Goal: Information Seeking & Learning: Learn about a topic

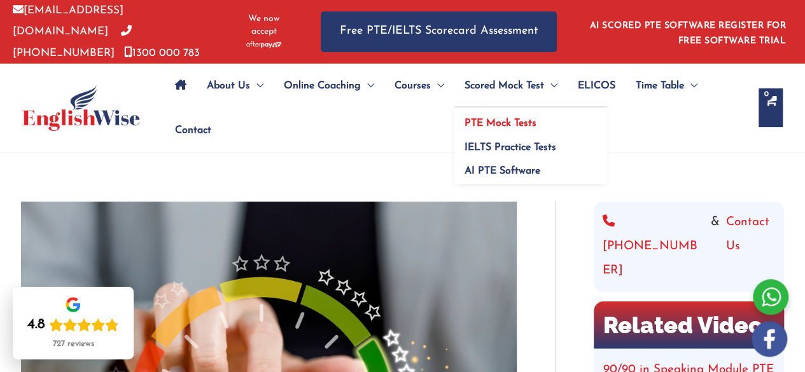
click at [538, 119] on link "PTE Mock Tests" at bounding box center [530, 119] width 153 height 24
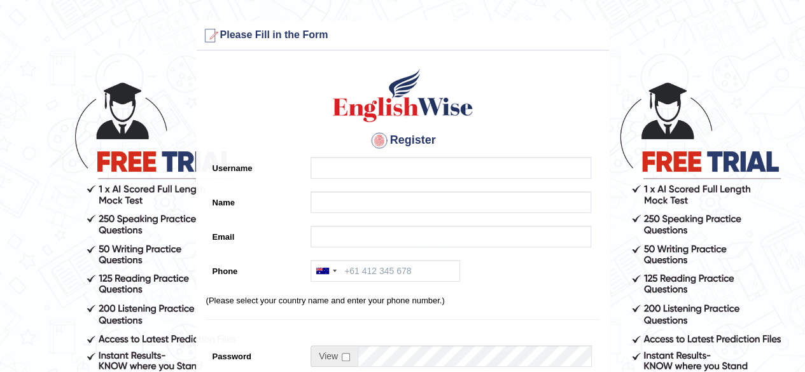
click at [804, 50] on html "Please fix the following errors: Please Fill in the Form Register Username Name…" at bounding box center [402, 186] width 805 height 372
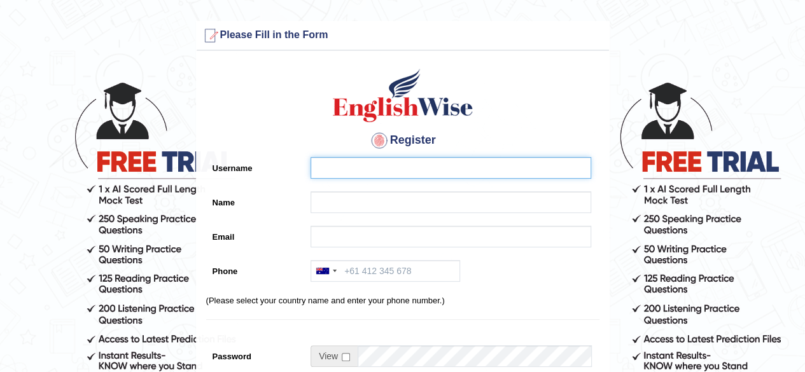
click at [434, 162] on input "Username" at bounding box center [450, 168] width 280 height 22
type input "Renu"
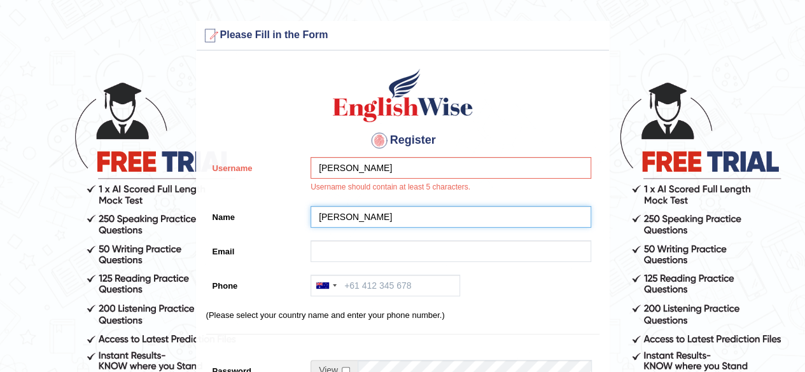
type input "[PERSON_NAME]"
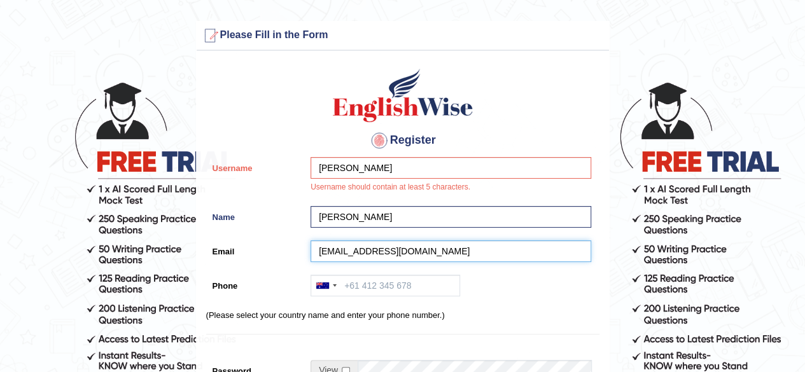
type input "renugujrana1995@gmail.com"
click at [375, 280] on input "Phone" at bounding box center [384, 286] width 149 height 22
click at [371, 279] on input "9914777827" at bounding box center [384, 286] width 149 height 22
type input "9914677827"
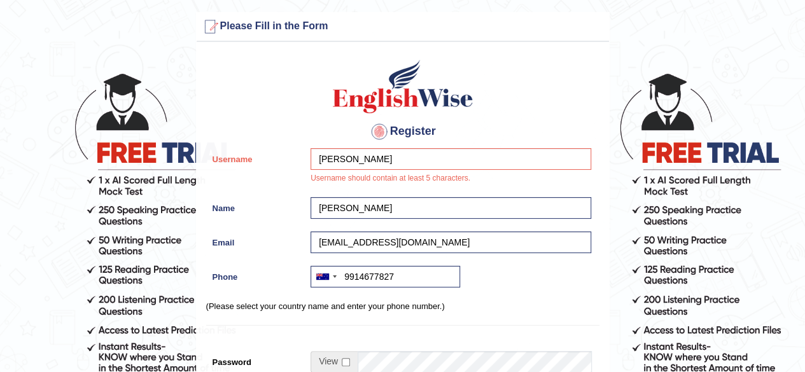
scroll to position [225, 0]
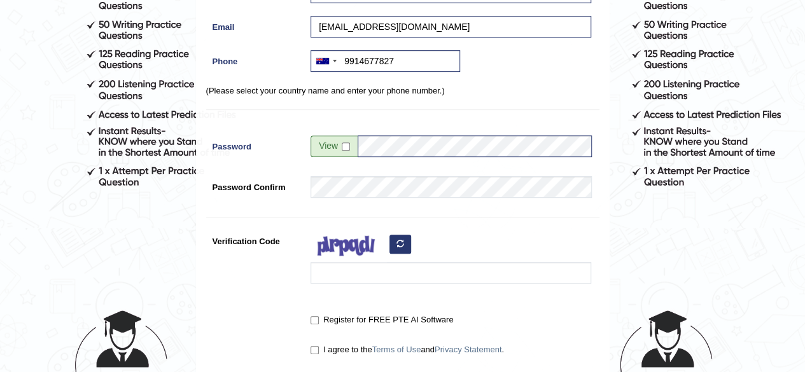
click at [300, 219] on div "Register Username Renu Username should contain at least 5 characters. Name Renu…" at bounding box center [403, 106] width 412 height 546
click at [340, 147] on span at bounding box center [333, 146] width 47 height 22
click at [345, 147] on input "checkbox" at bounding box center [346, 146] width 8 height 8
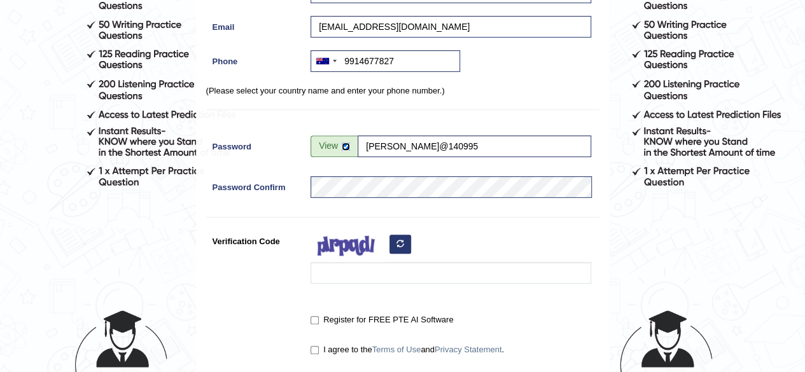
click at [345, 147] on input "checkbox" at bounding box center [346, 146] width 8 height 8
checkbox input "false"
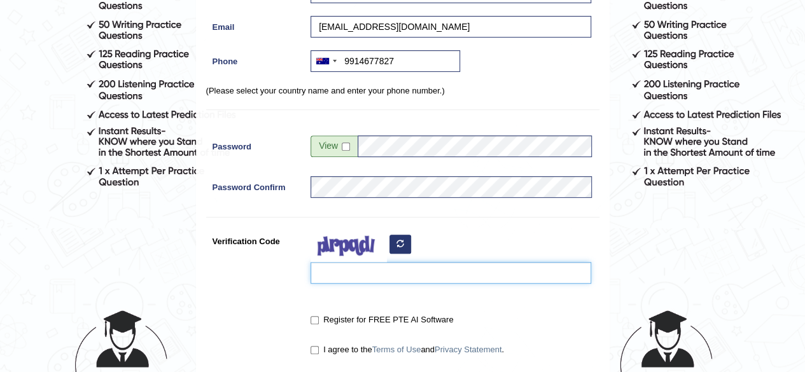
click at [345, 277] on input "Verification Code" at bounding box center [450, 273] width 280 height 22
type input "givifuc"
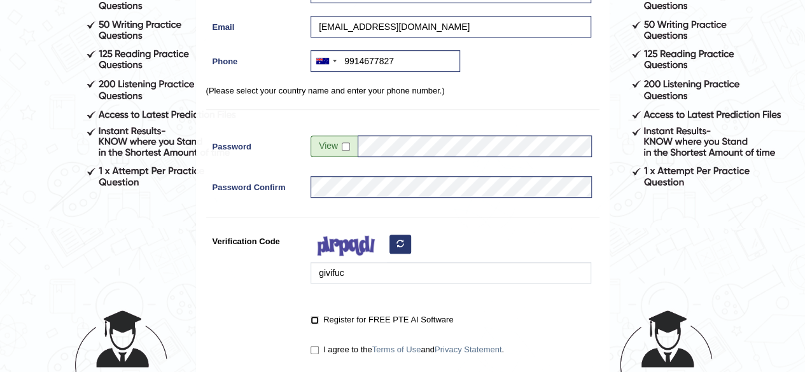
click at [314, 319] on input "Register for FREE PTE AI Software" at bounding box center [314, 320] width 8 height 8
checkbox input "true"
click at [314, 347] on input "I agree to the Terms of Use and Privacy Statement ." at bounding box center [314, 350] width 8 height 8
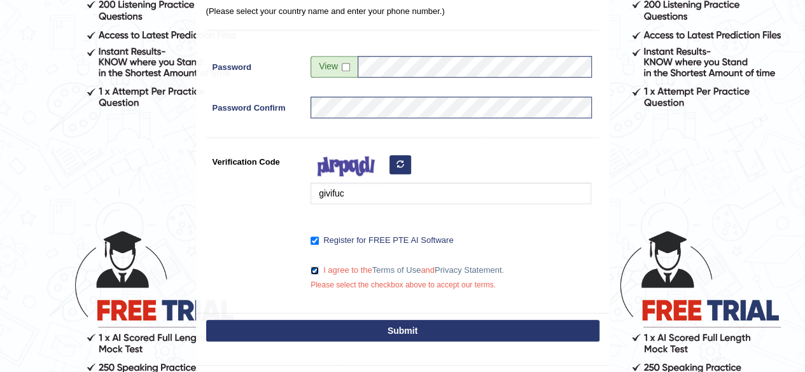
scroll to position [315, 0]
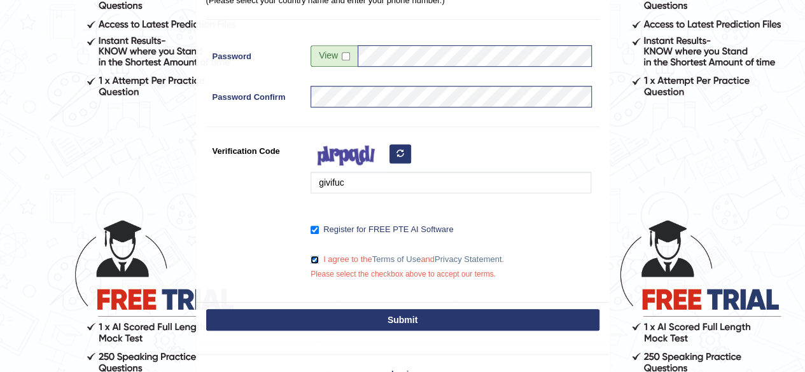
click at [310, 256] on input "I agree to the Terms of Use and Privacy Statement ." at bounding box center [314, 260] width 8 height 8
checkbox input "true"
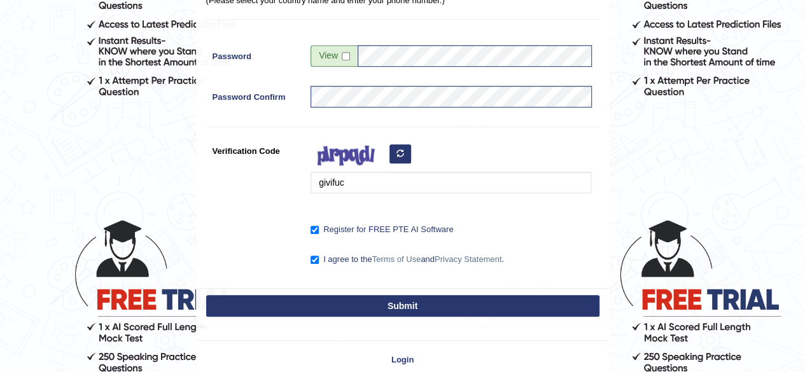
click at [335, 307] on button "Submit" at bounding box center [402, 306] width 393 height 22
type input "+619914677827"
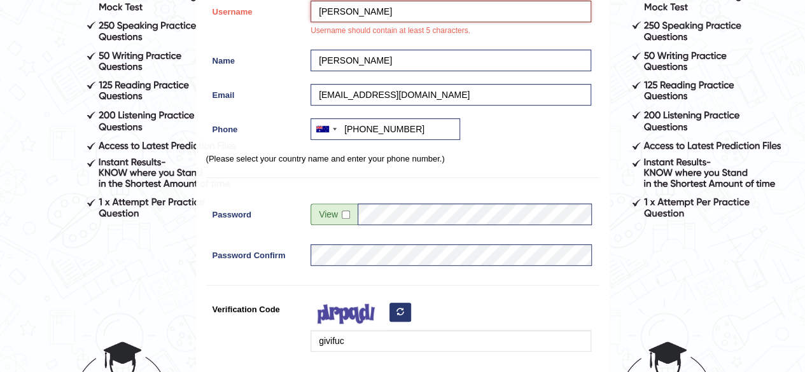
click at [375, 6] on input "[PERSON_NAME]" at bounding box center [450, 12] width 280 height 22
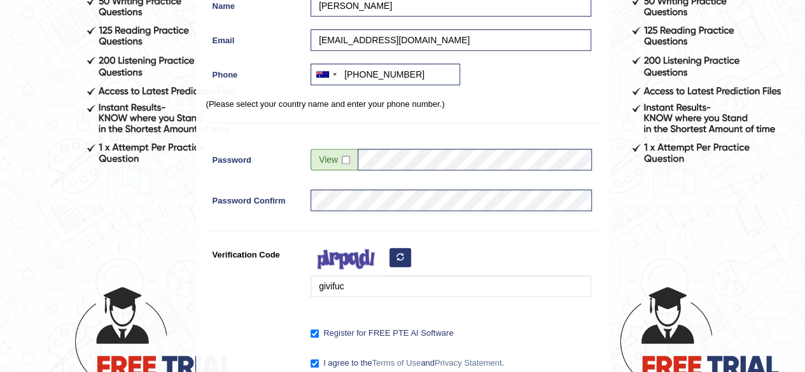
scroll to position [385, 0]
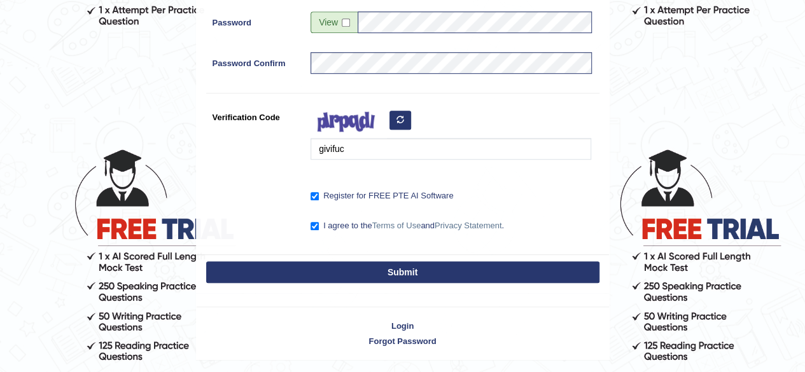
type input "Renurenu"
click at [406, 273] on button "Submit" at bounding box center [402, 272] width 393 height 22
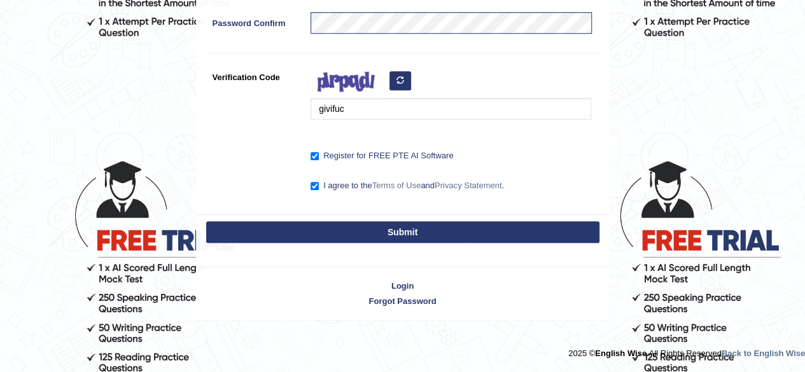
scroll to position [335, 0]
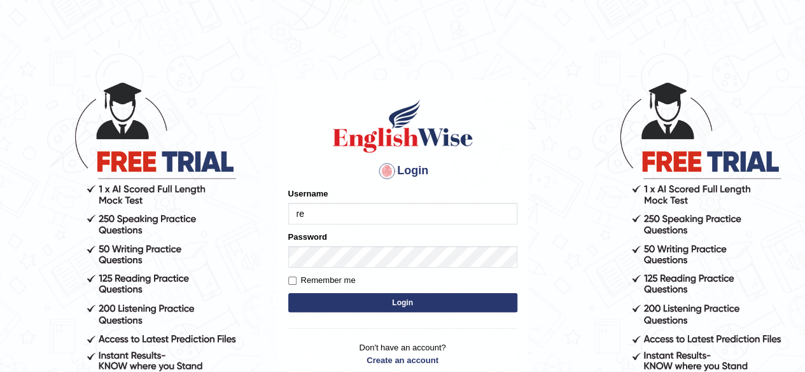
type input "r"
type input "Renurenu"
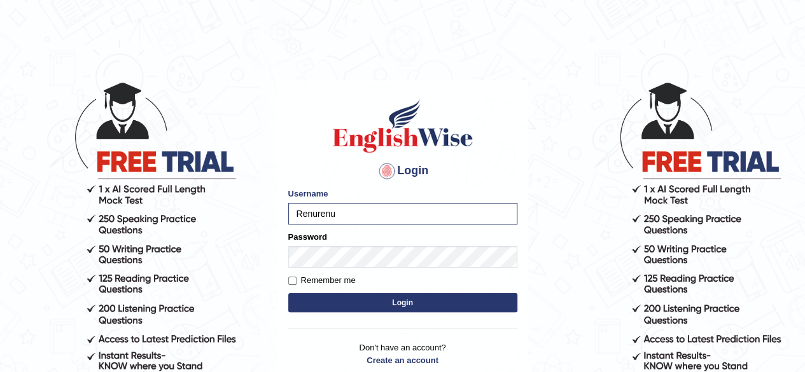
click at [305, 304] on button "Login" at bounding box center [402, 302] width 229 height 19
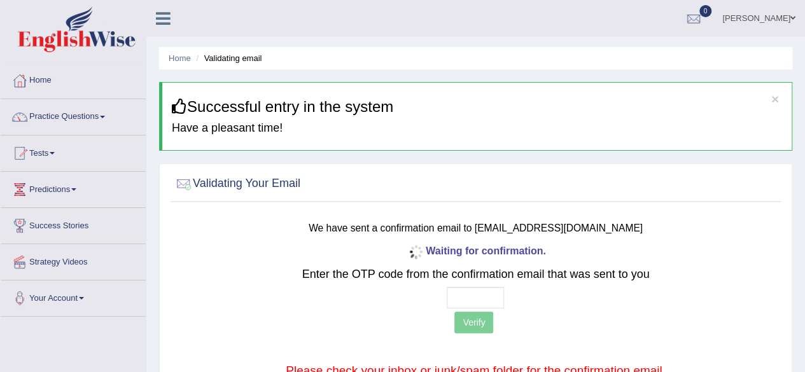
click at [597, 186] on div at bounding box center [476, 184] width 604 height 26
click at [450, 301] on input "text" at bounding box center [474, 298] width 57 height 22
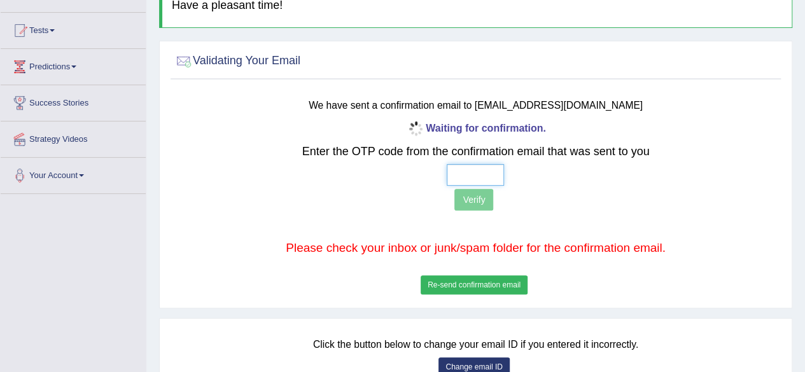
scroll to position [127, 0]
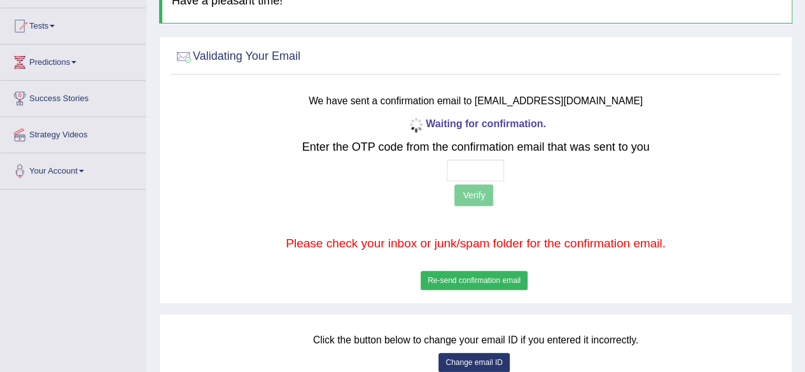
click at [489, 280] on button "Re-send confirmation email" at bounding box center [473, 280] width 107 height 19
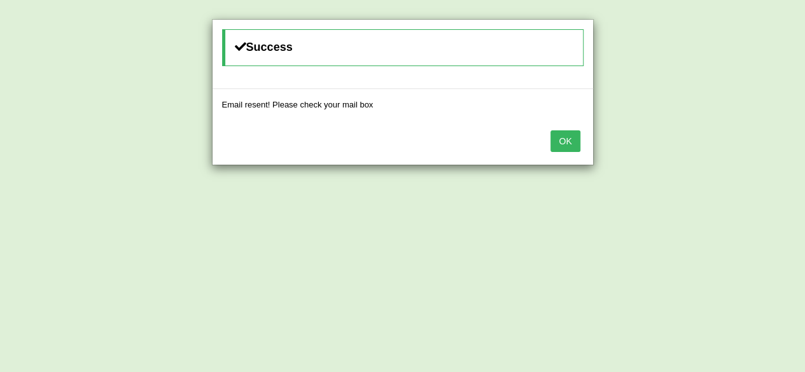
click at [565, 139] on button "OK" at bounding box center [564, 141] width 29 height 22
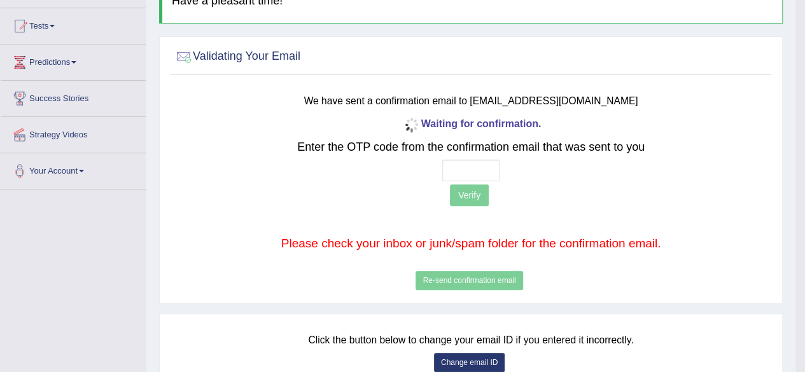
click at [495, 158] on div "Waiting for confirmation. Enter the OTP code from the confirmation email that w…" at bounding box center [470, 203] width 493 height 179
click at [480, 168] on input "text" at bounding box center [470, 171] width 57 height 22
type input "9 4 0 3"
click at [468, 195] on button "Verify" at bounding box center [469, 195] width 39 height 22
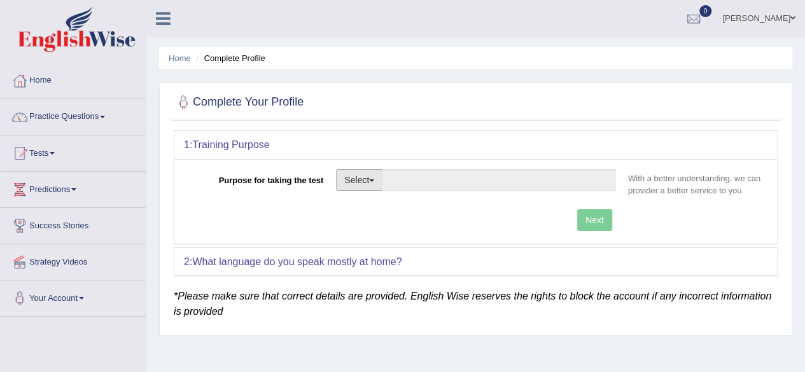
click at [373, 179] on span "button" at bounding box center [371, 180] width 5 height 3
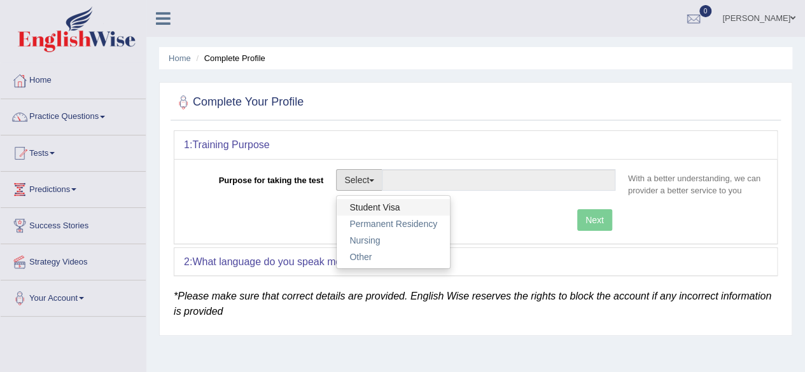
click at [387, 206] on link "Student Visa" at bounding box center [392, 207] width 113 height 17
type input "Student Visa"
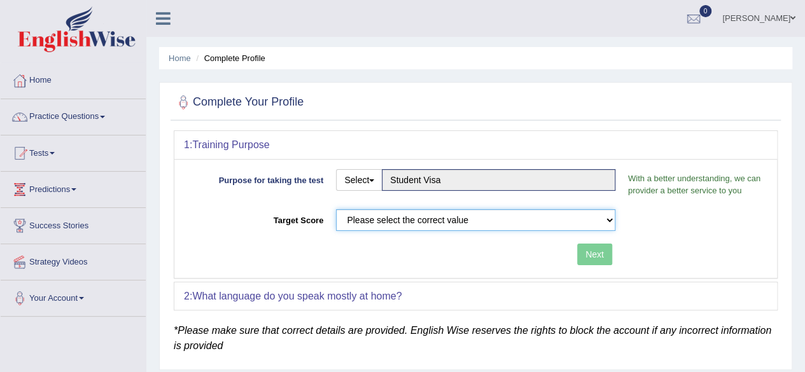
click at [456, 218] on select "Please select the correct value 50 (6 bands) 58 (6.5 bands) 65 (7 bands) 79 (8 …" at bounding box center [475, 220] width 279 height 22
select select "65"
click at [336, 209] on select "Please select the correct value 50 (6 bands) 58 (6.5 bands) 65 (7 bands) 79 (8 …" at bounding box center [475, 220] width 279 height 22
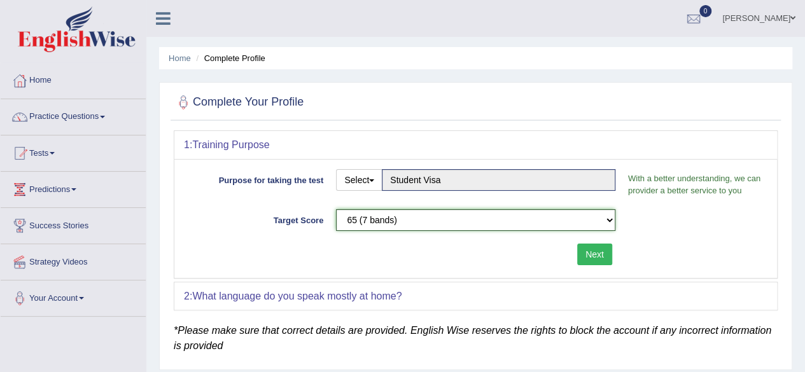
click at [523, 230] on select "Please select the correct value 50 (6 bands) 58 (6.5 bands) 65 (7 bands) 79 (8 …" at bounding box center [475, 220] width 279 height 22
click at [677, 233] on div "Target Score Please select the correct value 50 (6 bands) 58 (6.5 bands) 65 (7 …" at bounding box center [475, 223] width 583 height 28
click at [591, 254] on button "Next" at bounding box center [594, 255] width 35 height 22
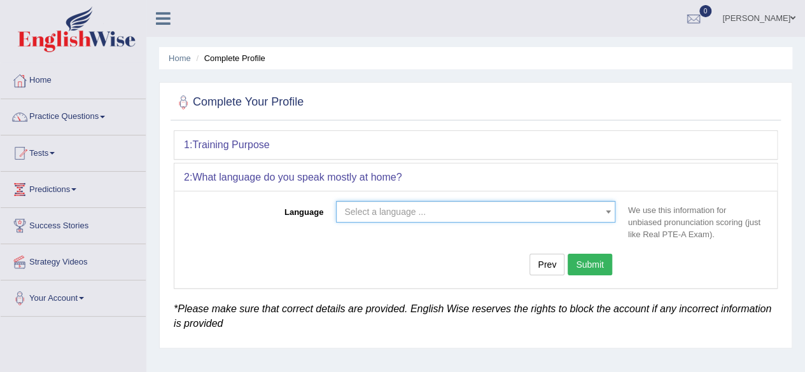
click at [592, 216] on span "Select a language ..." at bounding box center [471, 211] width 255 height 13
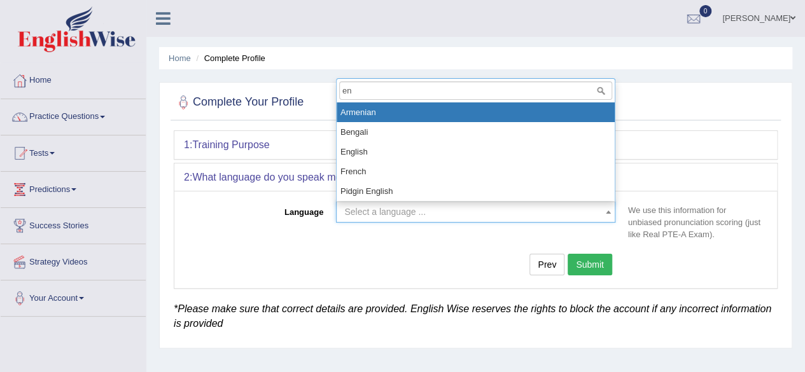
type input "eng"
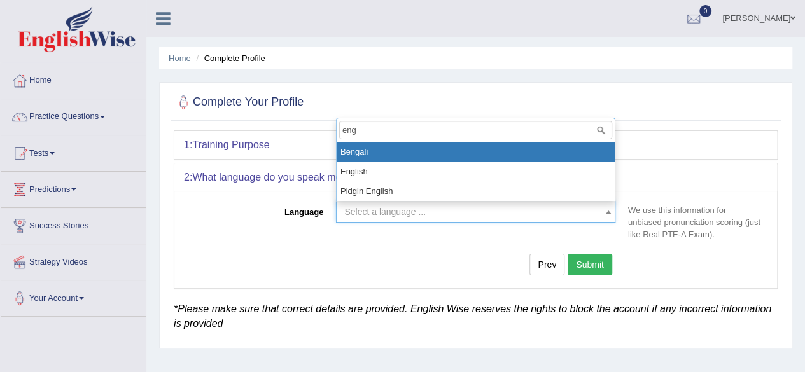
select select "English"
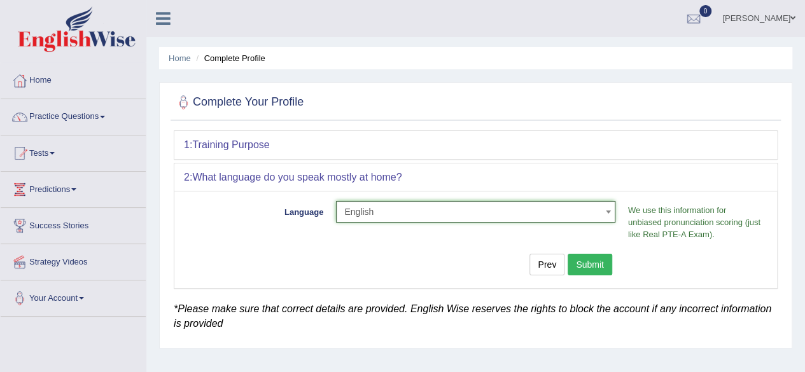
click at [590, 265] on button "Submit" at bounding box center [589, 265] width 45 height 22
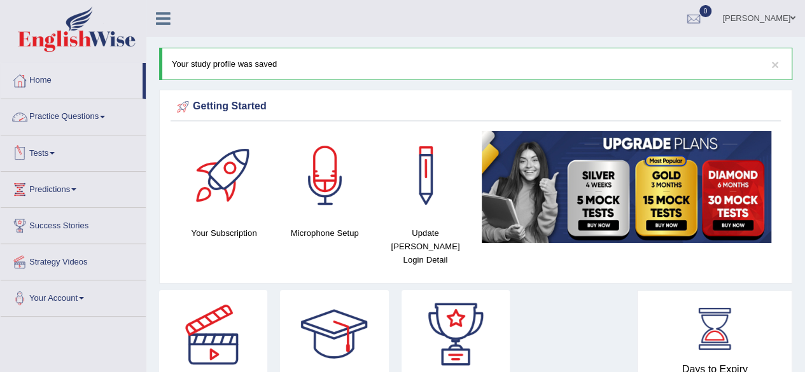
click at [58, 156] on link "Tests" at bounding box center [73, 151] width 145 height 32
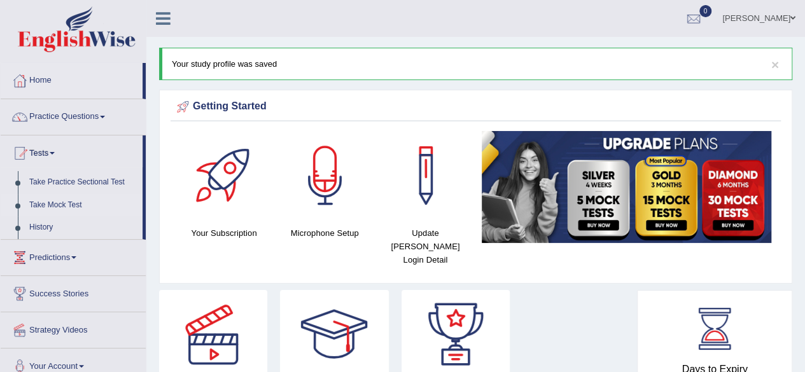
click at [55, 205] on link "Take Mock Test" at bounding box center [83, 205] width 119 height 23
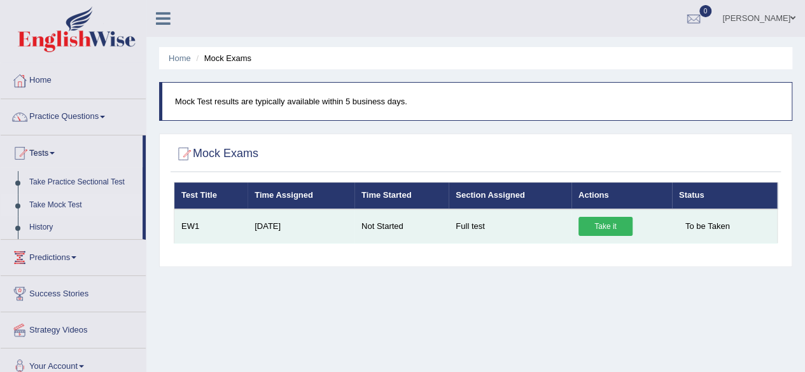
click at [596, 227] on link "Take it" at bounding box center [605, 226] width 54 height 19
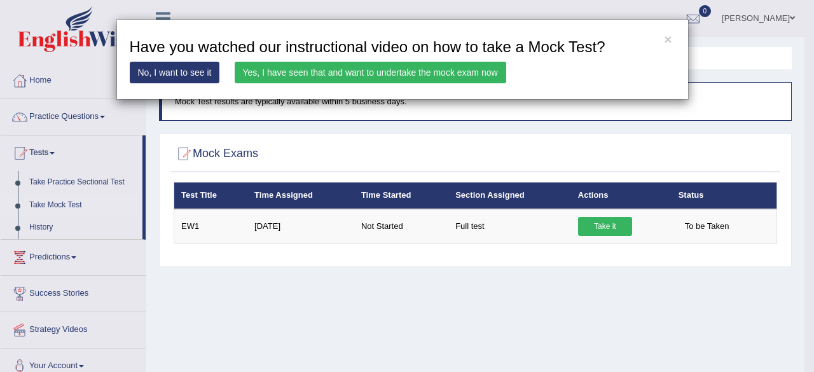
click at [290, 74] on link "Yes, I have seen that and want to undertake the mock exam now" at bounding box center [371, 73] width 272 height 22
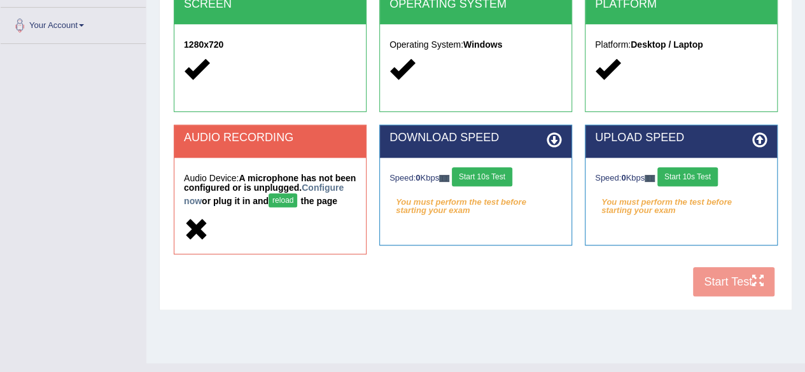
scroll to position [277, 0]
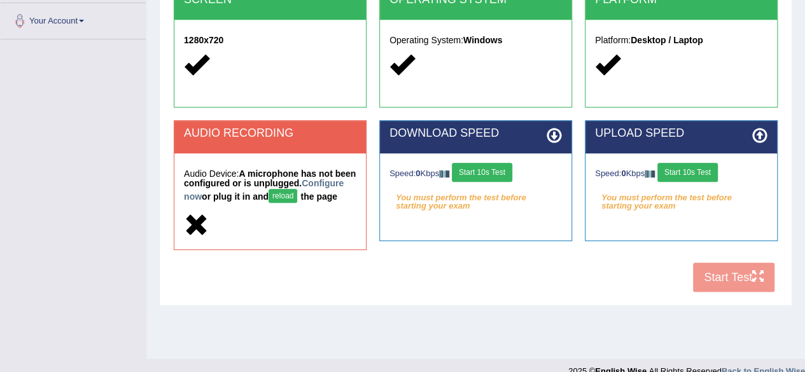
click at [474, 170] on button "Start 10s Test" at bounding box center [482, 172] width 60 height 19
click at [297, 199] on button "reload" at bounding box center [282, 196] width 29 height 14
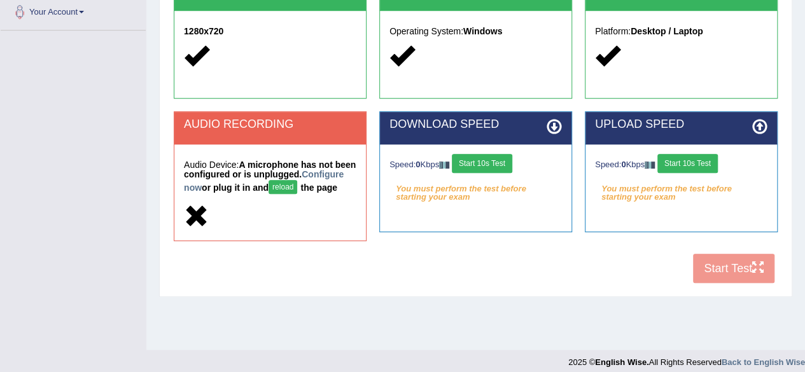
click at [327, 197] on h5 "Audio Device: A microphone has not been configured or is unplugged. Configure n…" at bounding box center [270, 178] width 172 height 37
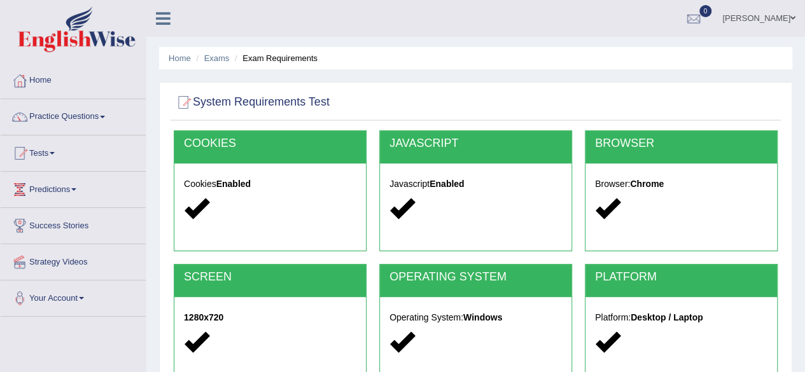
click at [105, 117] on span at bounding box center [102, 117] width 5 height 3
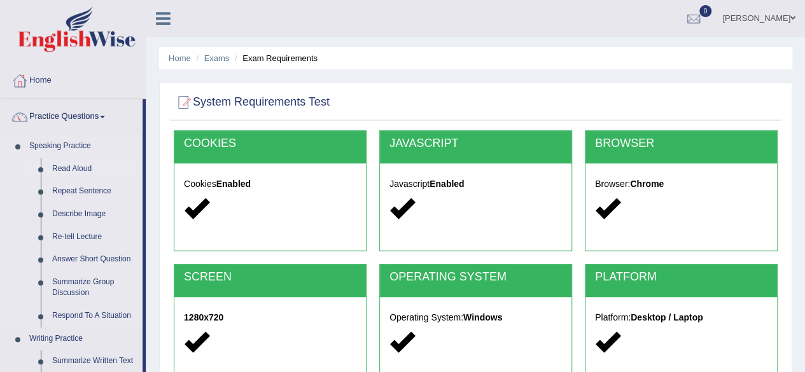
click at [81, 165] on link "Read Aloud" at bounding box center [94, 169] width 96 height 23
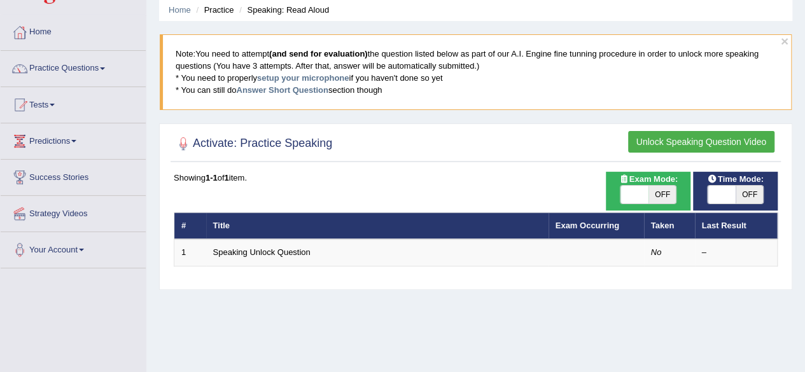
scroll to position [53, 0]
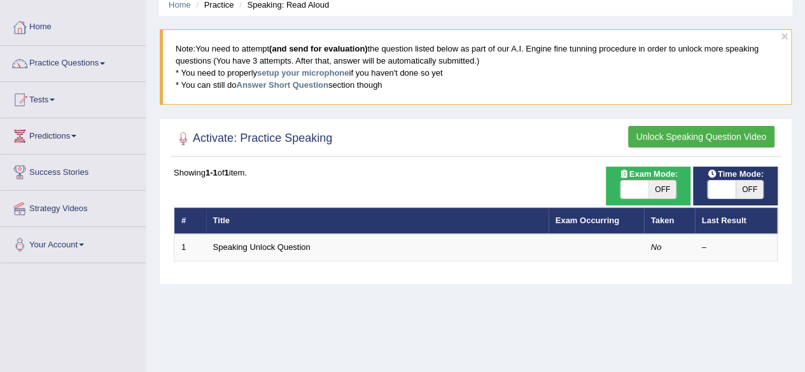
click at [752, 184] on span "OFF" at bounding box center [749, 190] width 28 height 18
checkbox input "true"
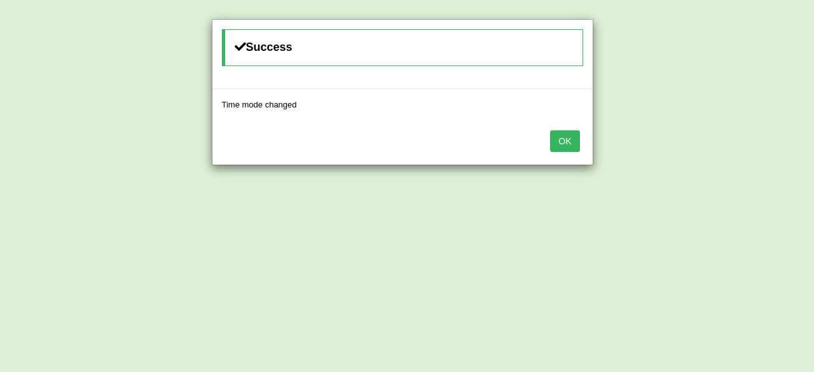
click at [657, 190] on div "Success Time mode changed OK" at bounding box center [407, 186] width 814 height 372
click at [560, 141] on button "OK" at bounding box center [564, 141] width 29 height 22
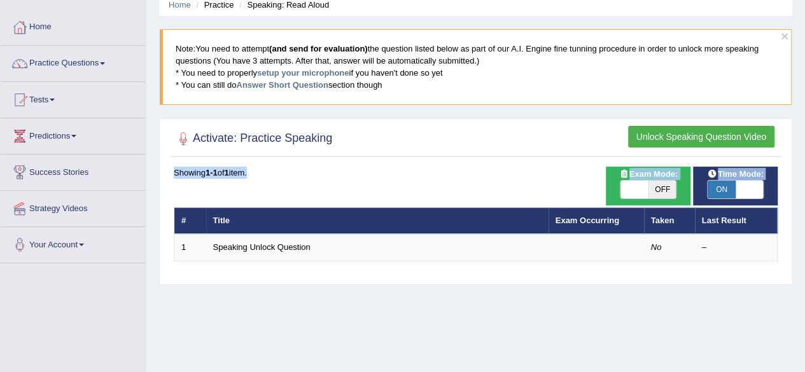
drag, startPoint x: 560, startPoint y: 141, endPoint x: 315, endPoint y: 301, distance: 291.8
click at [315, 301] on div "Home Practice Speaking: Read Aloud × Note: You need to attempt (and send for ev…" at bounding box center [475, 265] width 658 height 636
click at [286, 261] on div "Time Mode: ON OFF Exam Mode: ON OFF Showing 1-1 of 1 item. # Title Exam Occurri…" at bounding box center [475, 222] width 610 height 111
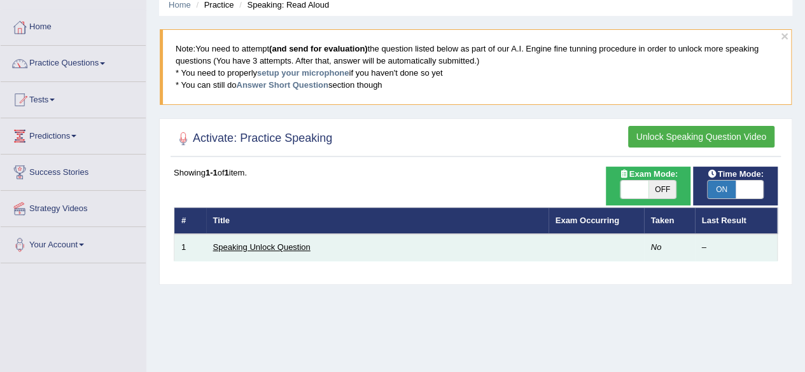
click at [278, 245] on link "Speaking Unlock Question" at bounding box center [261, 247] width 97 height 10
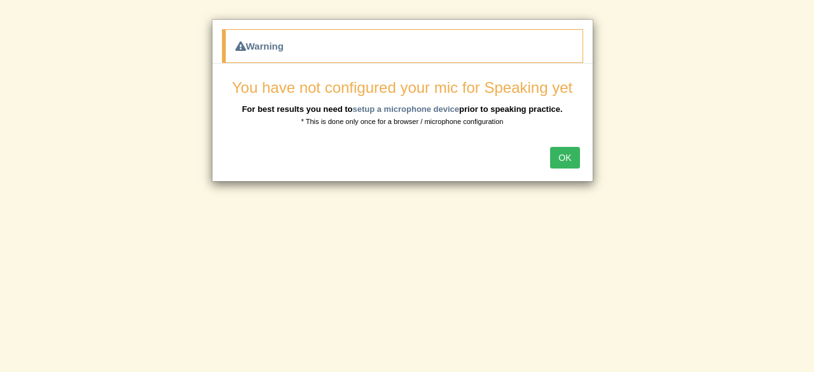
click at [562, 156] on button "OK" at bounding box center [564, 158] width 29 height 22
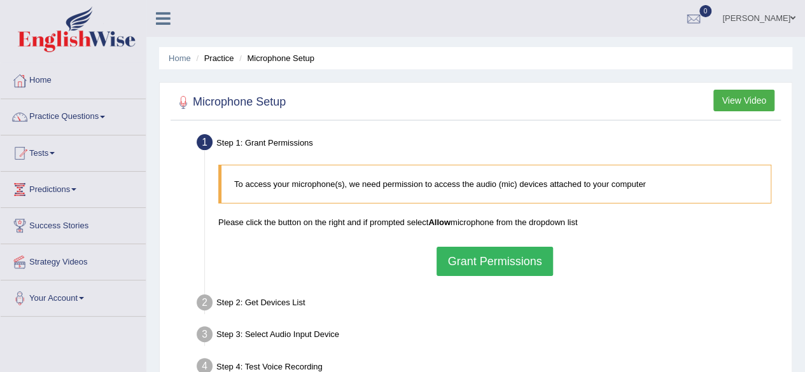
click at [495, 266] on button "Grant Permissions" at bounding box center [494, 261] width 116 height 29
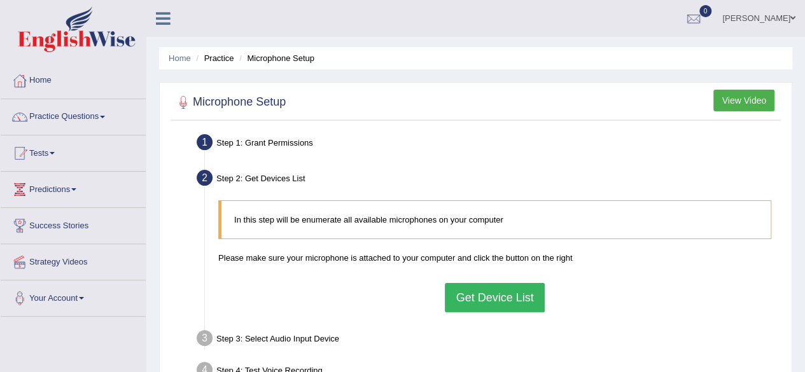
click at [482, 296] on button "Get Device List" at bounding box center [494, 297] width 99 height 29
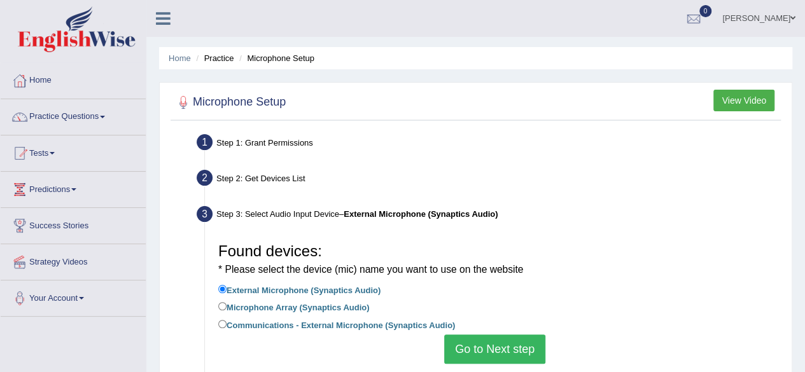
click at [474, 353] on button "Go to Next step" at bounding box center [494, 349] width 101 height 29
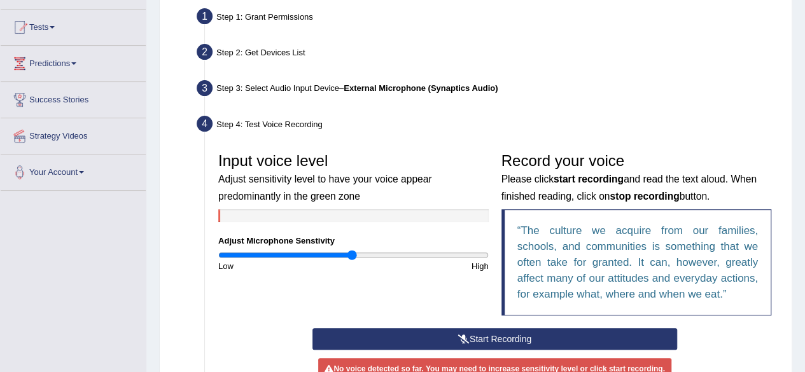
scroll to position [193, 0]
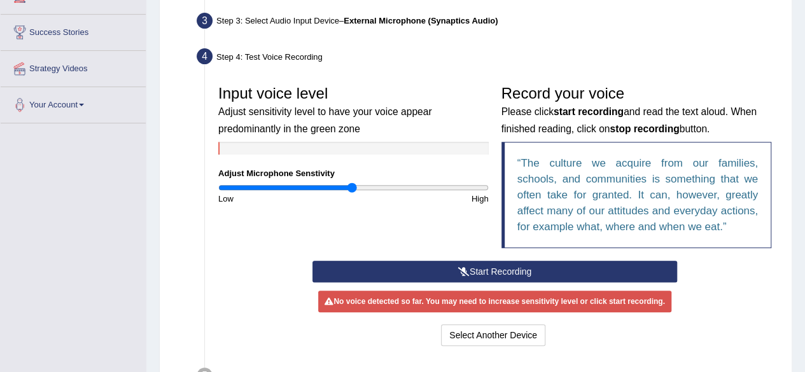
click at [471, 270] on button "Start Recording" at bounding box center [494, 272] width 364 height 22
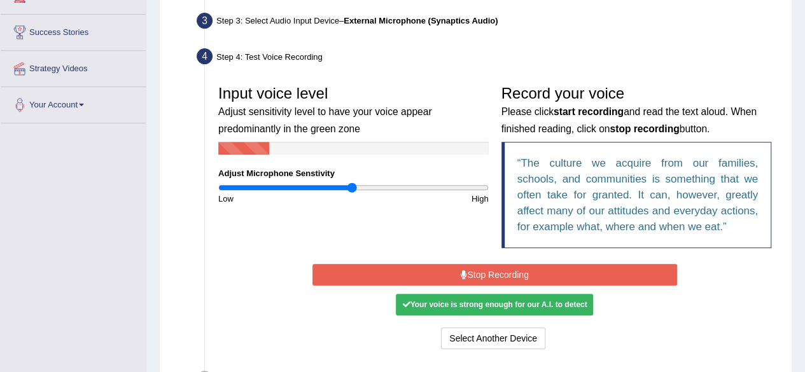
click at [471, 270] on button "Stop Recording" at bounding box center [494, 275] width 364 height 22
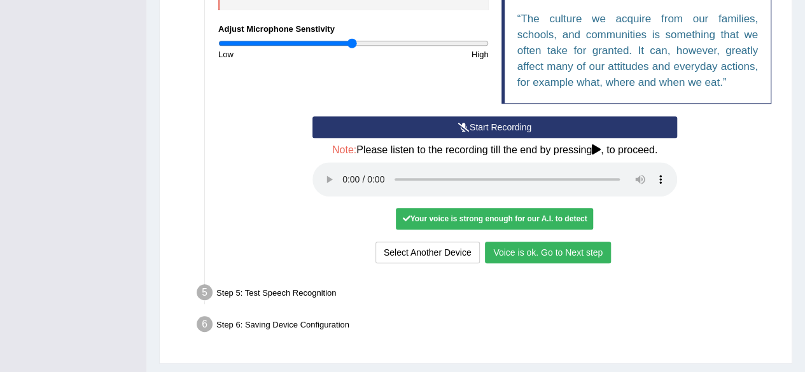
scroll to position [342, 0]
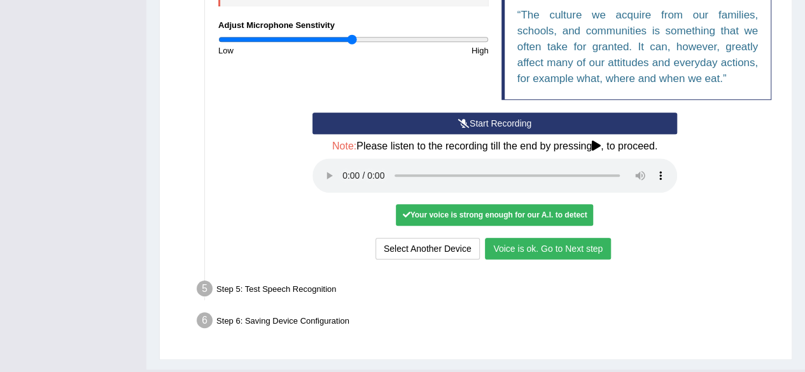
click at [527, 248] on button "Voice is ok. Go to Next step" at bounding box center [548, 249] width 126 height 22
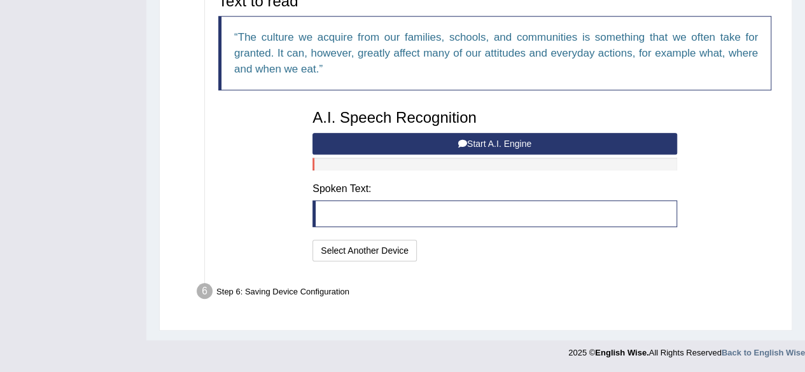
scroll to position [319, 0]
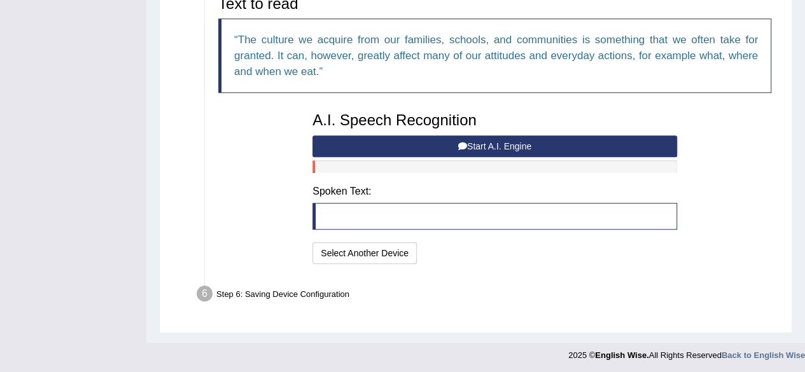
click at [512, 211] on blockquote at bounding box center [494, 216] width 364 height 27
click at [399, 256] on button "Select Another Device" at bounding box center [364, 253] width 104 height 22
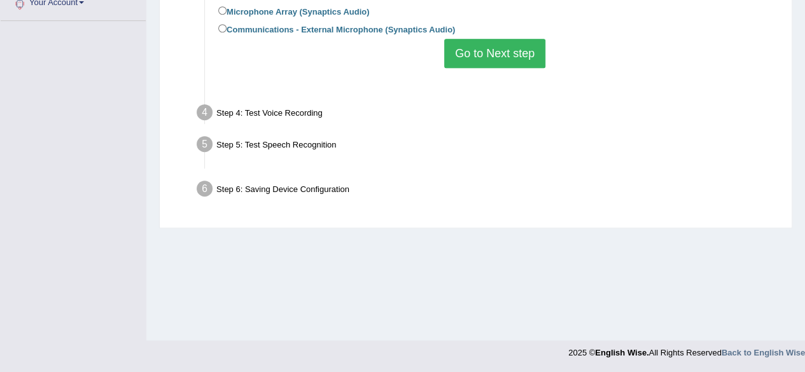
scroll to position [295, 0]
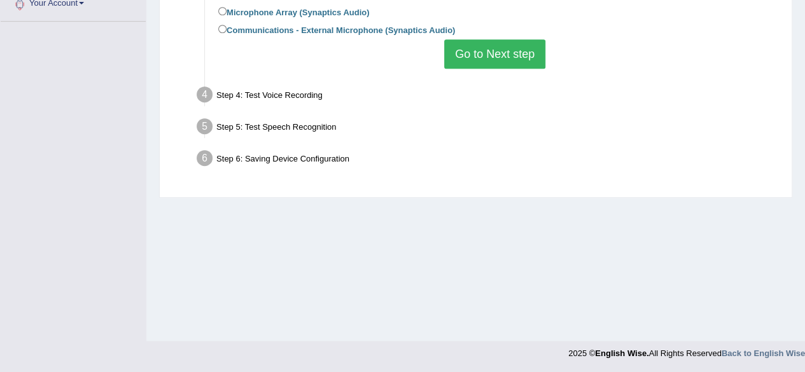
click at [474, 57] on button "Go to Next step" at bounding box center [494, 53] width 101 height 29
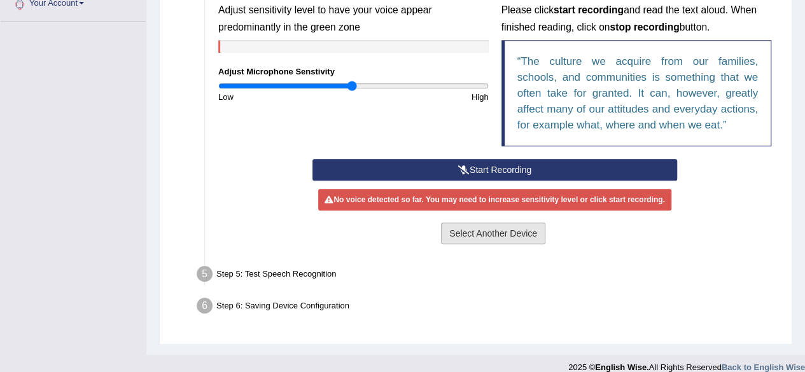
click at [499, 235] on button "Select Another Device" at bounding box center [493, 234] width 104 height 22
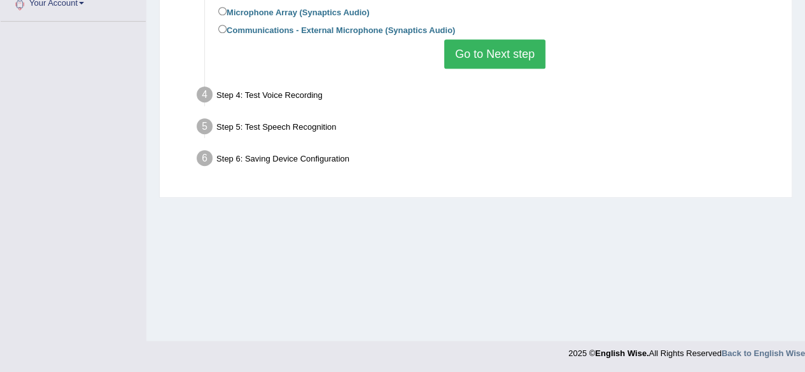
click at [469, 39] on button "Go to Next step" at bounding box center [494, 53] width 101 height 29
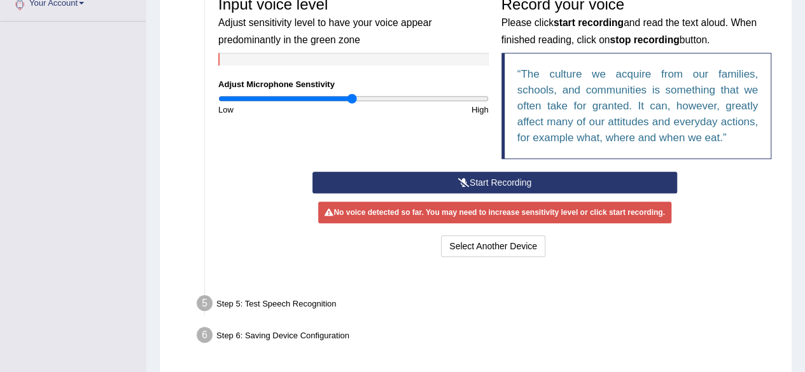
click at [469, 39] on div "Input voice level Adjust sensitivity level to have your voice appear predominan…" at bounding box center [353, 53] width 283 height 126
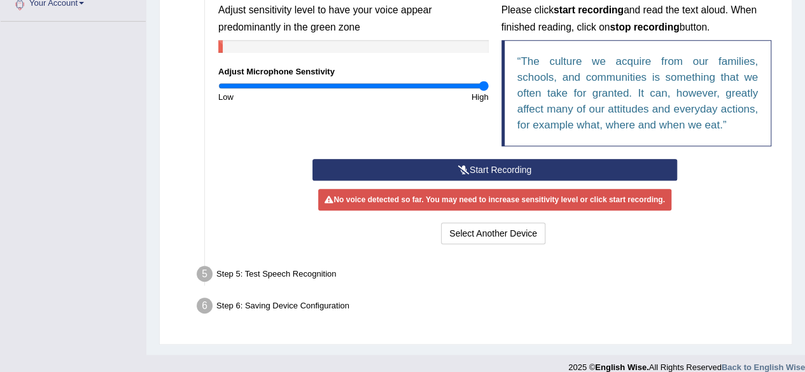
drag, startPoint x: 349, startPoint y: 86, endPoint x: 488, endPoint y: 91, distance: 139.4
type input "2"
click at [488, 91] on input "range" at bounding box center [353, 86] width 270 height 10
click at [463, 162] on button "Start Recording" at bounding box center [494, 170] width 364 height 22
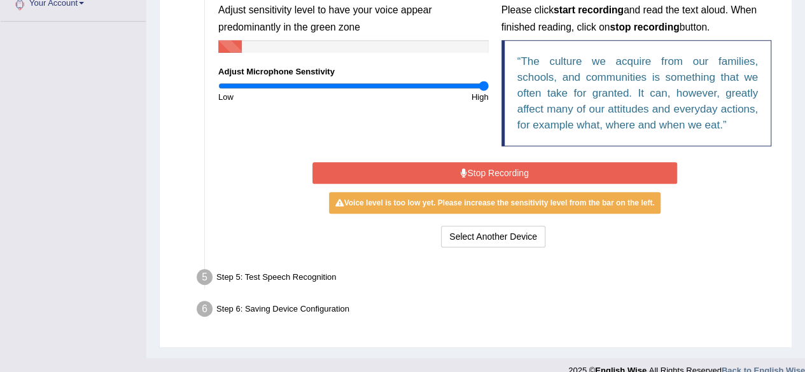
click at [463, 162] on button "Stop Recording" at bounding box center [494, 173] width 364 height 22
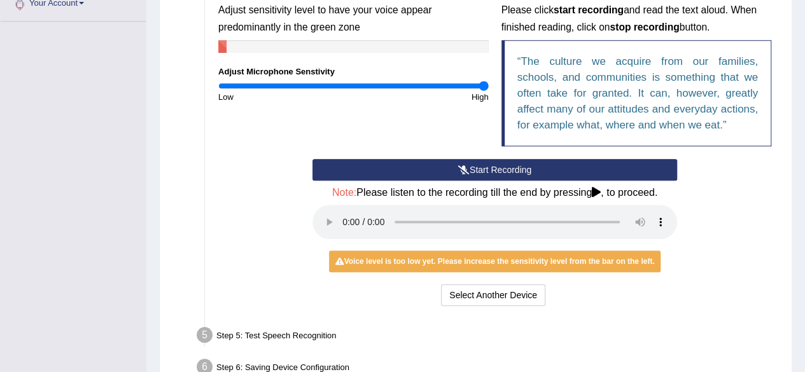
scroll to position [0, 0]
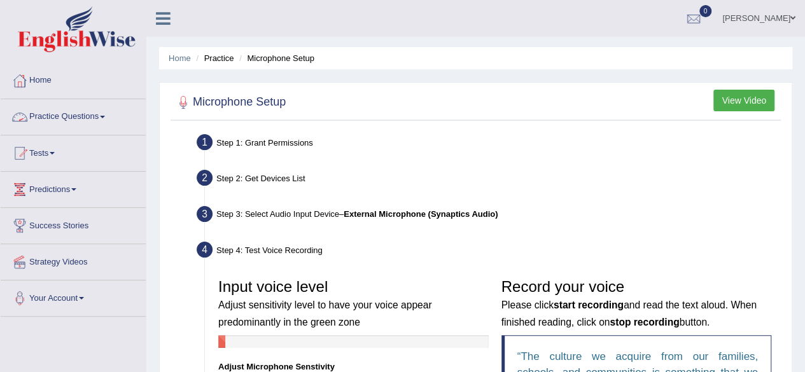
click at [116, 114] on link "Practice Questions" at bounding box center [73, 115] width 145 height 32
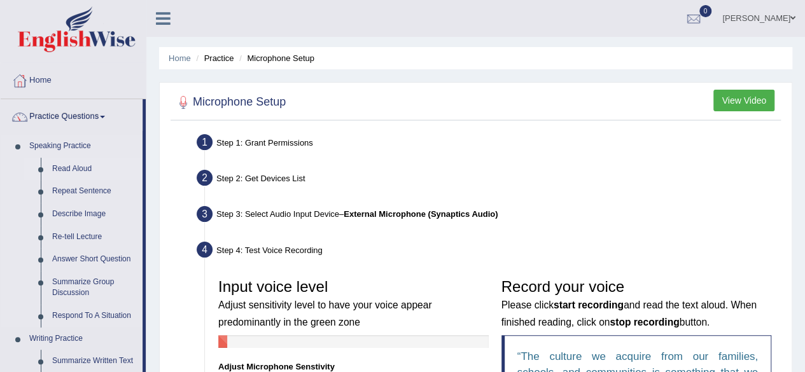
click at [73, 166] on link "Read Aloud" at bounding box center [94, 169] width 96 height 23
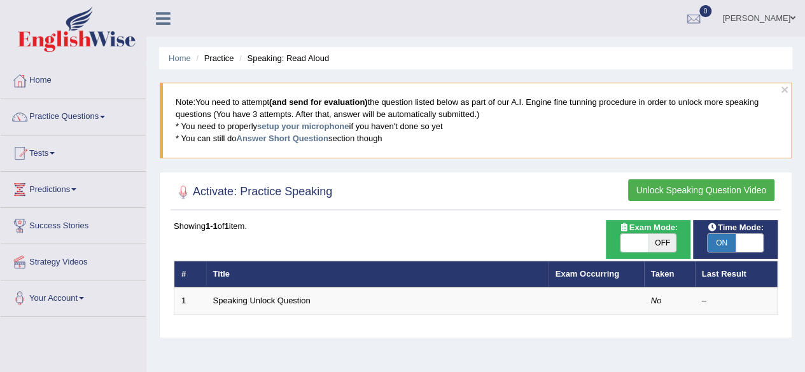
click at [669, 246] on span "OFF" at bounding box center [662, 243] width 28 height 18
checkbox input "true"
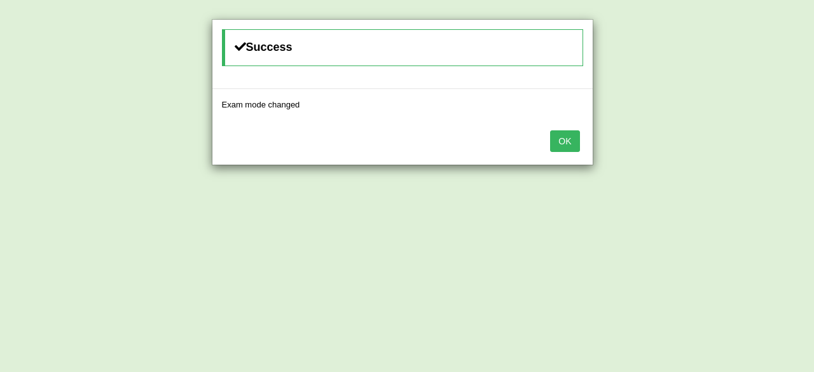
click at [572, 139] on button "OK" at bounding box center [564, 141] width 29 height 22
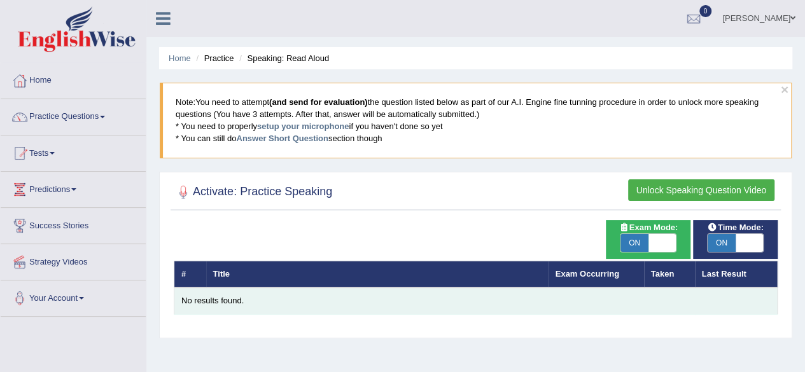
click at [214, 305] on div "No results found." at bounding box center [475, 301] width 588 height 12
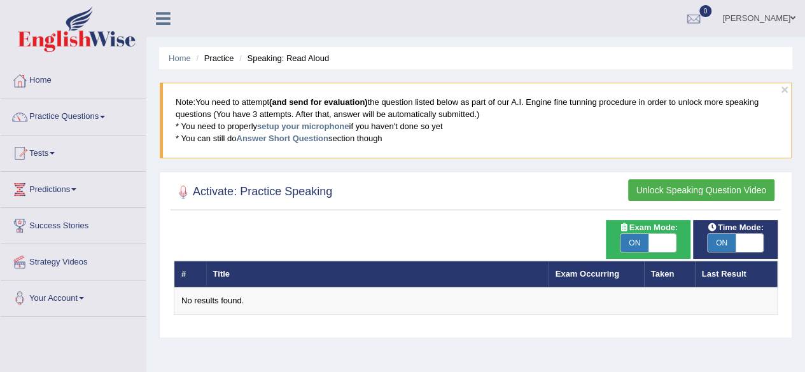
click at [707, 181] on button "Unlock Speaking Question Video" at bounding box center [701, 190] width 146 height 22
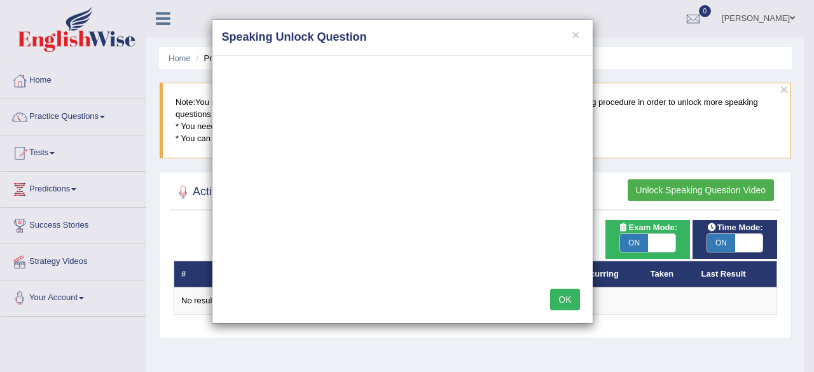
click at [567, 303] on button "OK" at bounding box center [564, 300] width 29 height 22
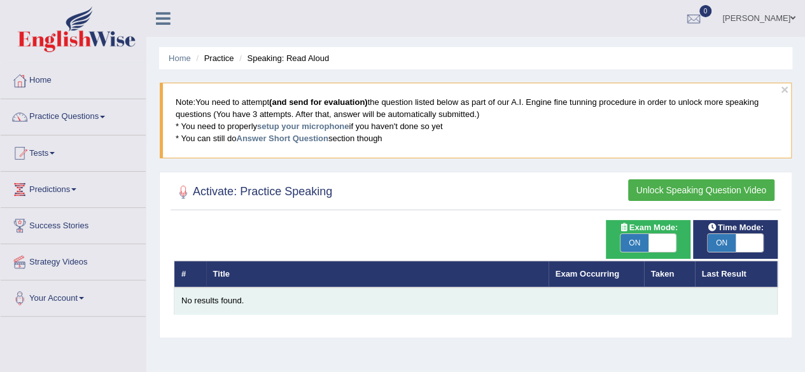
click at [207, 300] on div "No results found." at bounding box center [475, 301] width 588 height 12
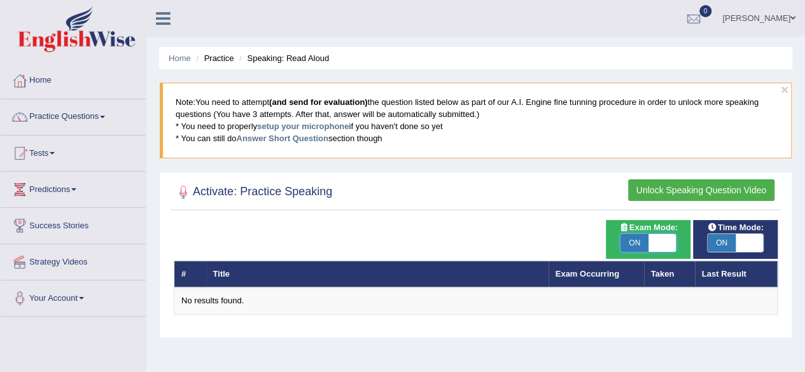
click at [670, 238] on span at bounding box center [662, 243] width 28 height 18
checkbox input "false"
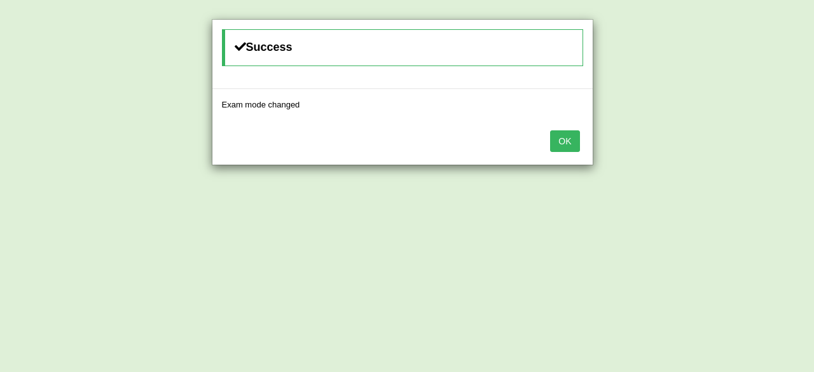
click at [569, 132] on button "OK" at bounding box center [564, 141] width 29 height 22
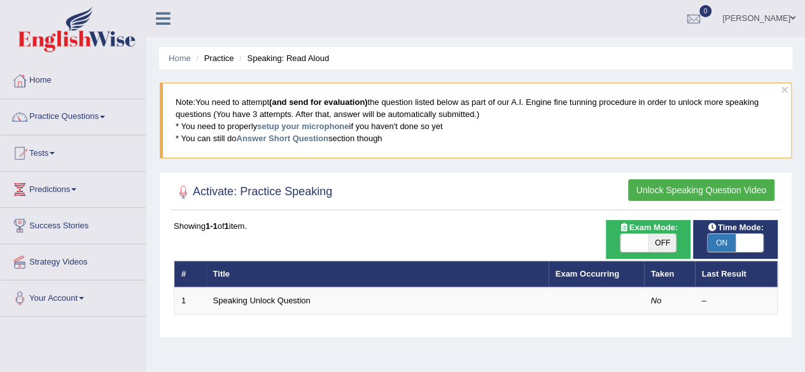
click at [292, 302] on link "Speaking Unlock Question" at bounding box center [261, 301] width 97 height 10
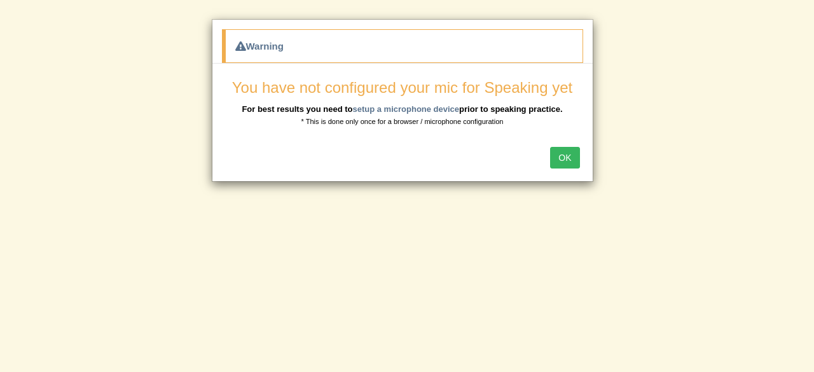
click at [556, 150] on button "OK" at bounding box center [564, 158] width 29 height 22
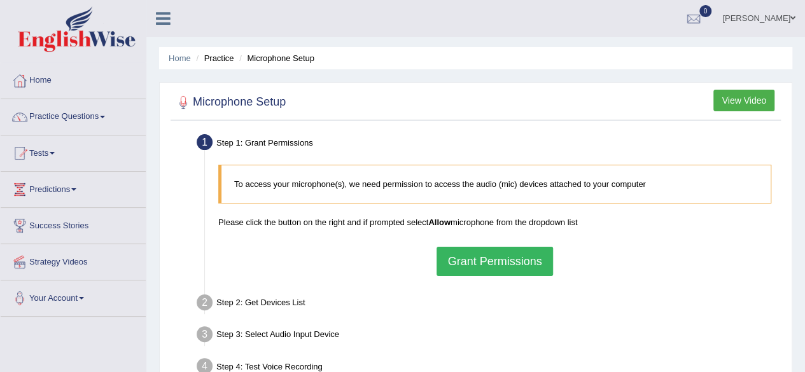
click at [481, 271] on button "Grant Permissions" at bounding box center [494, 261] width 116 height 29
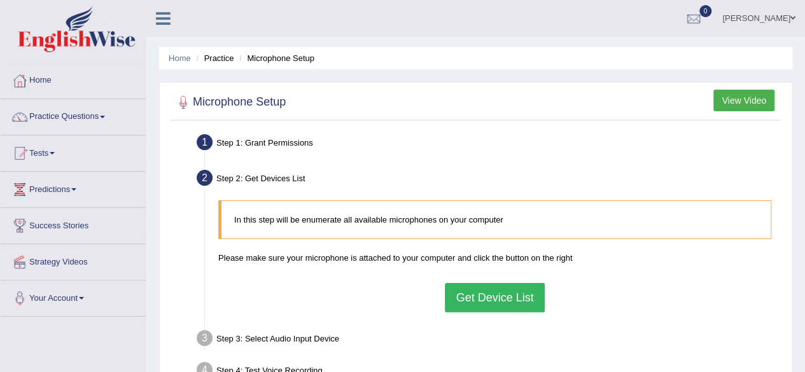
click at [488, 295] on button "Get Device List" at bounding box center [494, 297] width 99 height 29
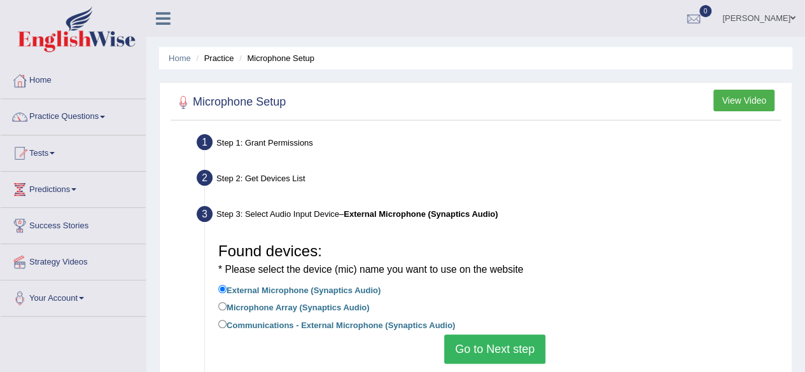
click at [481, 345] on button "Go to Next step" at bounding box center [494, 349] width 101 height 29
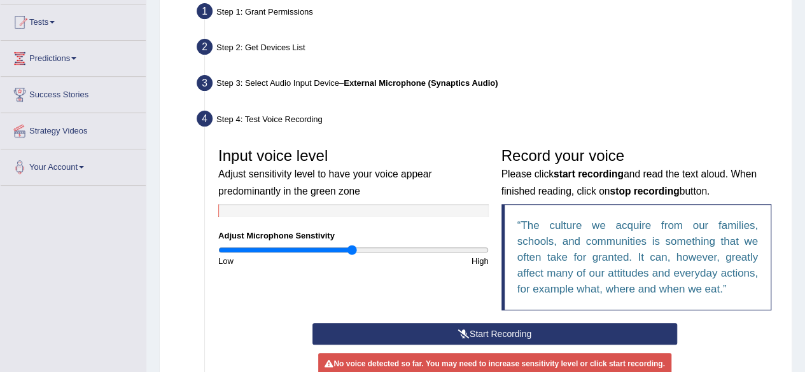
scroll to position [172, 0]
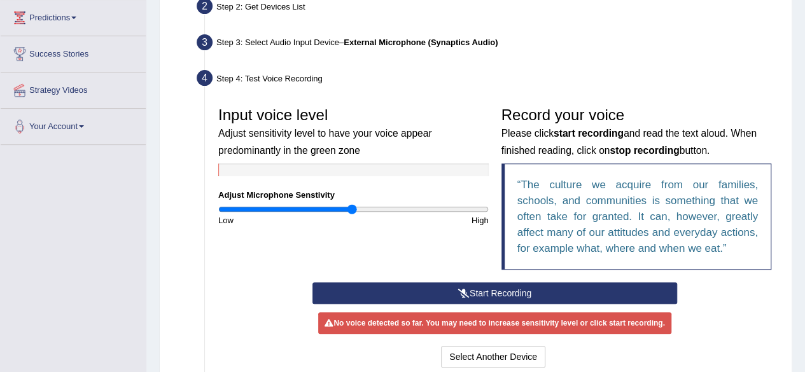
click at [477, 292] on button "Start Recording" at bounding box center [494, 293] width 364 height 22
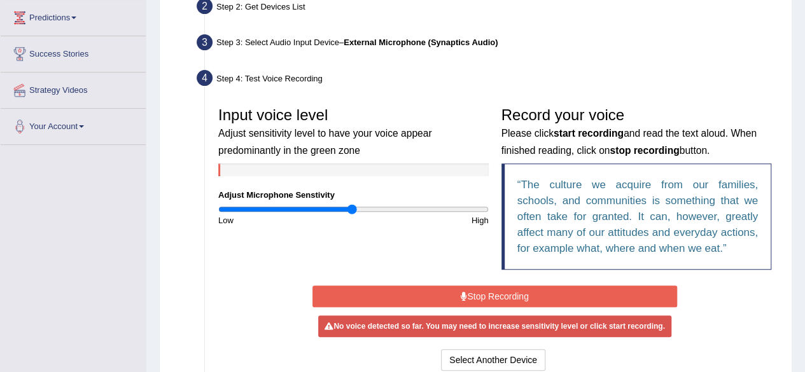
click at [477, 292] on button "Stop Recording" at bounding box center [494, 297] width 364 height 22
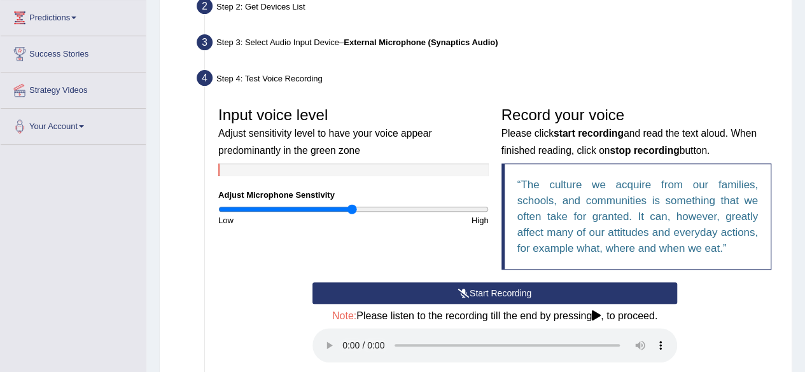
click at [477, 292] on button "Start Recording" at bounding box center [494, 293] width 364 height 22
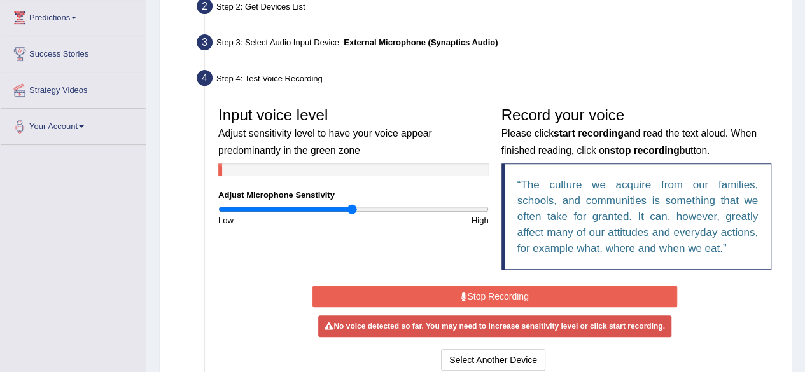
click at [477, 292] on button "Stop Recording" at bounding box center [494, 297] width 364 height 22
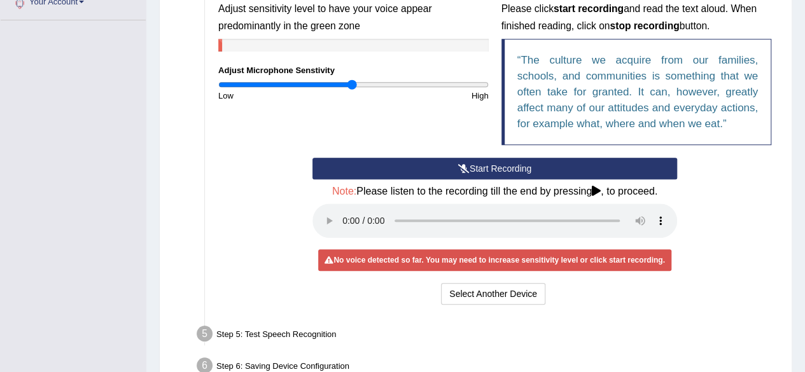
scroll to position [312, 0]
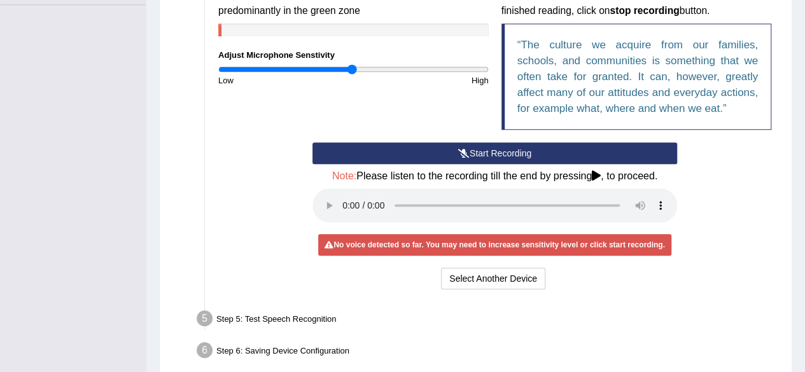
click at [583, 249] on div "No voice detected so far. You may need to increase sensitivity level or click s…" at bounding box center [494, 245] width 352 height 22
click at [330, 322] on div "Step 5: Test Speech Recognition" at bounding box center [488, 321] width 595 height 28
click at [327, 316] on div "Step 5: Test Speech Recognition" at bounding box center [488, 321] width 595 height 28
click at [478, 282] on button "Select Another Device" at bounding box center [493, 279] width 104 height 22
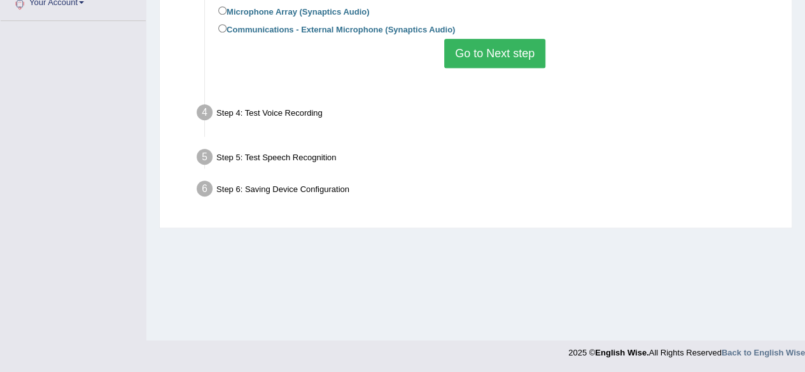
scroll to position [295, 0]
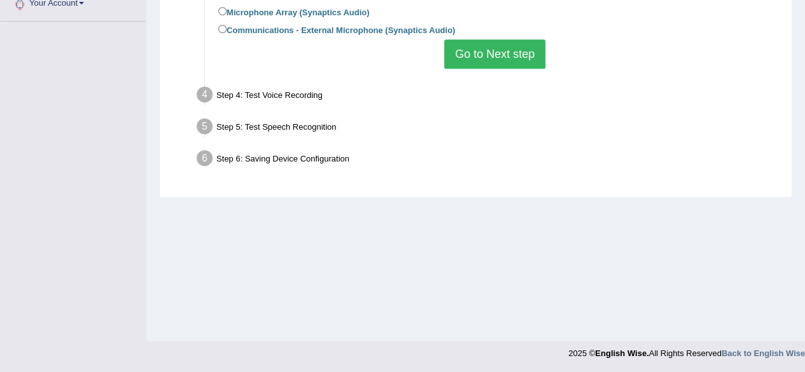
click at [491, 57] on button "Go to Next step" at bounding box center [494, 53] width 101 height 29
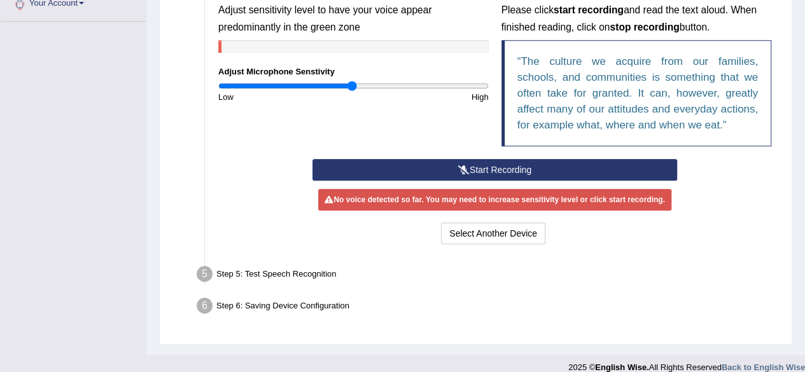
click at [229, 271] on div "Step 5: Test Speech Recognition" at bounding box center [488, 276] width 595 height 28
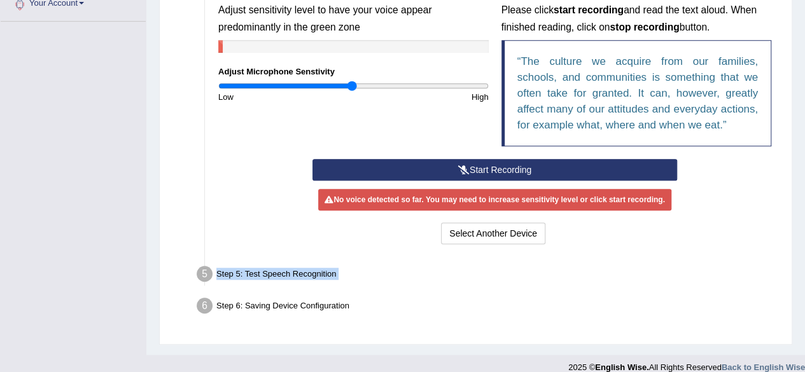
click at [229, 271] on div "Step 5: Test Speech Recognition" at bounding box center [488, 276] width 595 height 28
click at [265, 297] on div "Step 6: Saving Device Configuration" at bounding box center [488, 308] width 595 height 28
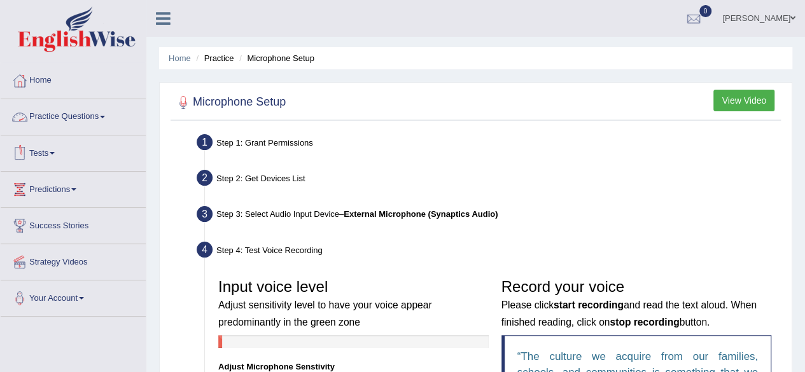
click at [65, 148] on link "Tests" at bounding box center [73, 151] width 145 height 32
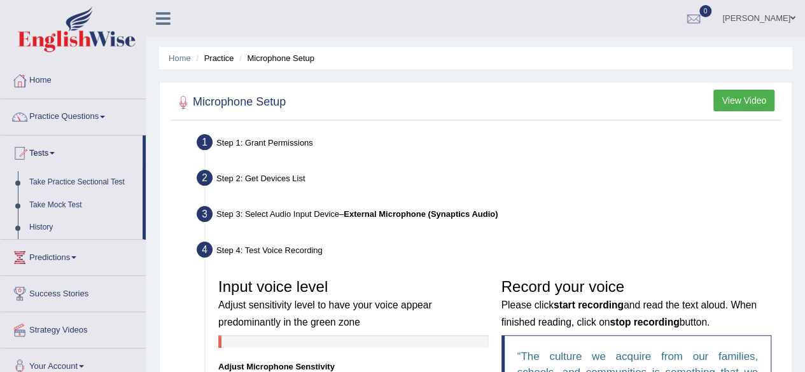
click at [97, 109] on link "Practice Questions" at bounding box center [73, 115] width 145 height 32
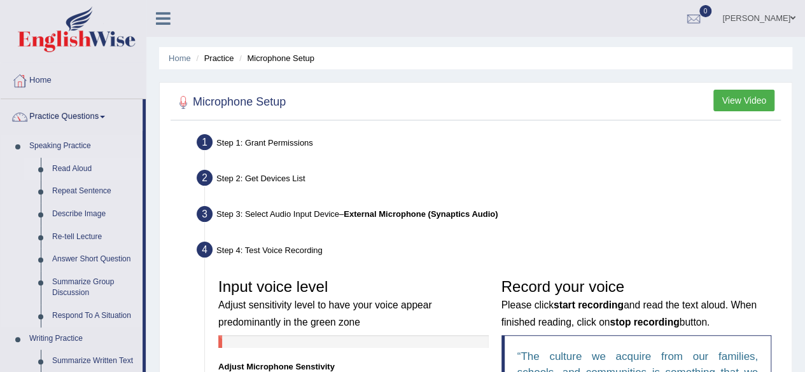
click at [71, 167] on link "Read Aloud" at bounding box center [94, 169] width 96 height 23
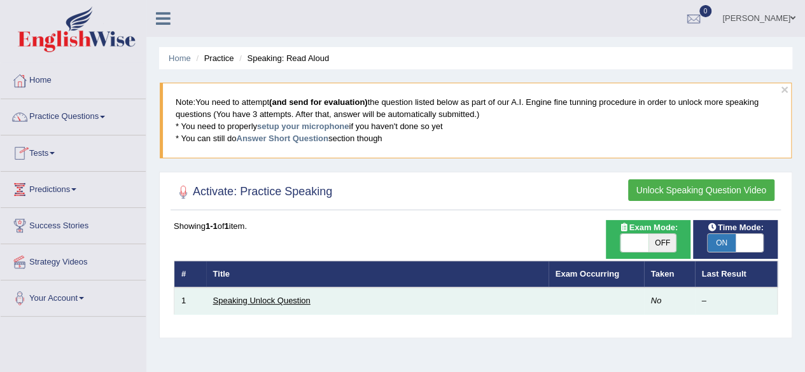
click at [247, 298] on link "Speaking Unlock Question" at bounding box center [261, 301] width 97 height 10
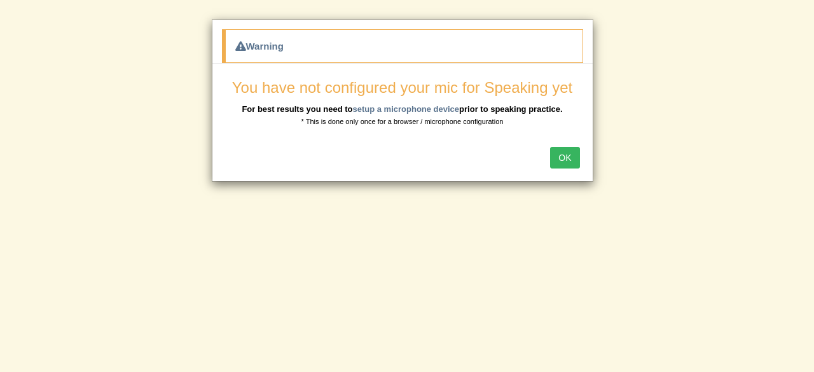
click at [566, 156] on button "OK" at bounding box center [564, 158] width 29 height 22
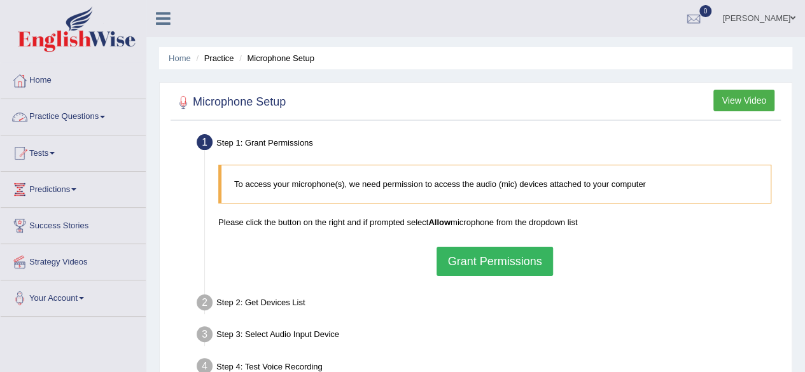
click at [74, 121] on link "Practice Questions" at bounding box center [73, 115] width 145 height 32
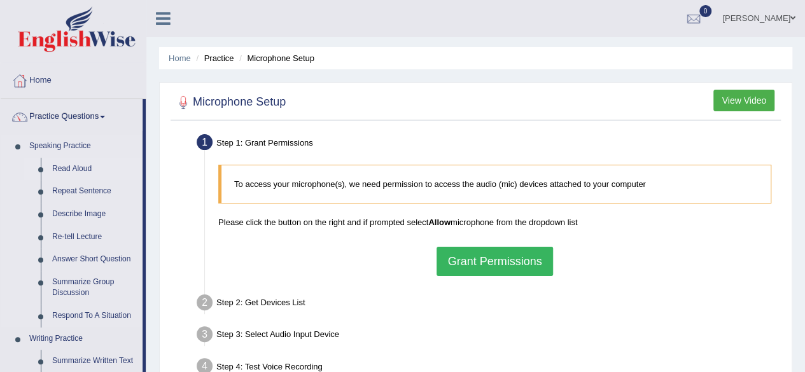
click at [69, 172] on link "Read Aloud" at bounding box center [94, 169] width 96 height 23
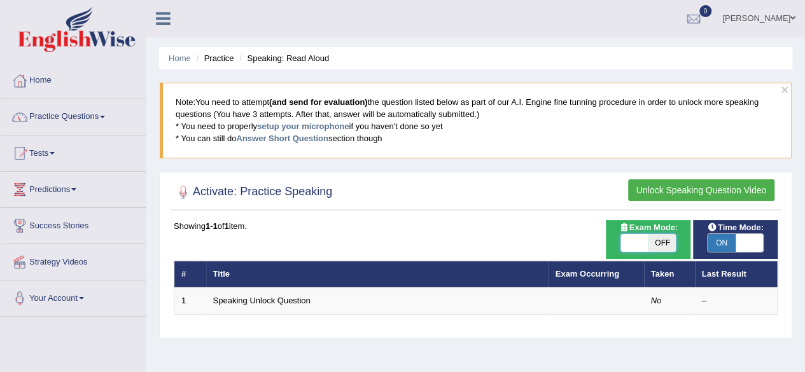
click at [639, 245] on span at bounding box center [634, 243] width 28 height 18
checkbox input "true"
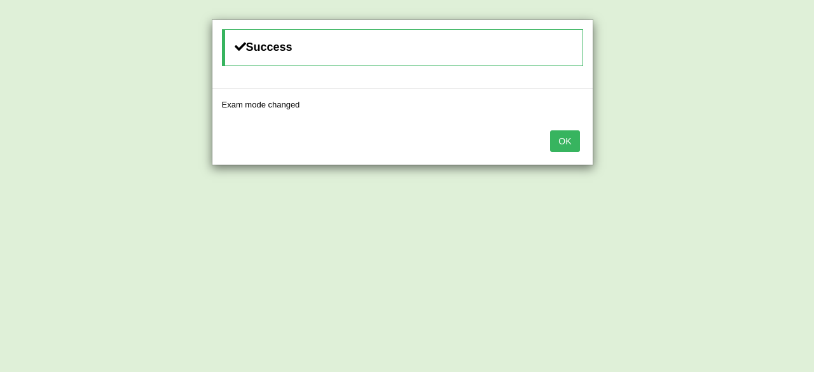
click at [573, 152] on div "OK" at bounding box center [402, 142] width 380 height 45
click at [567, 142] on button "OK" at bounding box center [564, 141] width 29 height 22
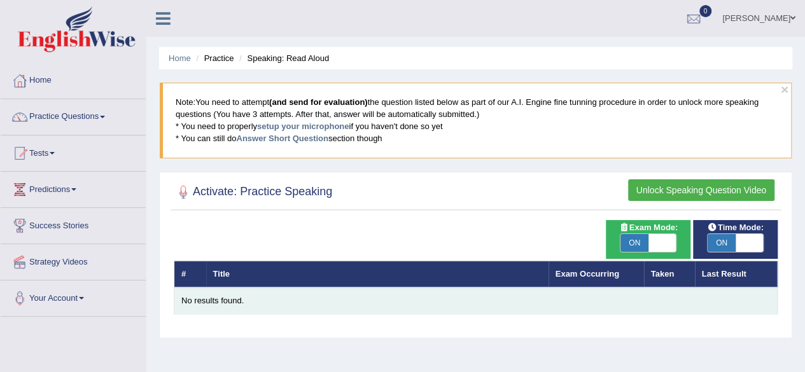
click at [251, 301] on div "No results found." at bounding box center [475, 301] width 588 height 12
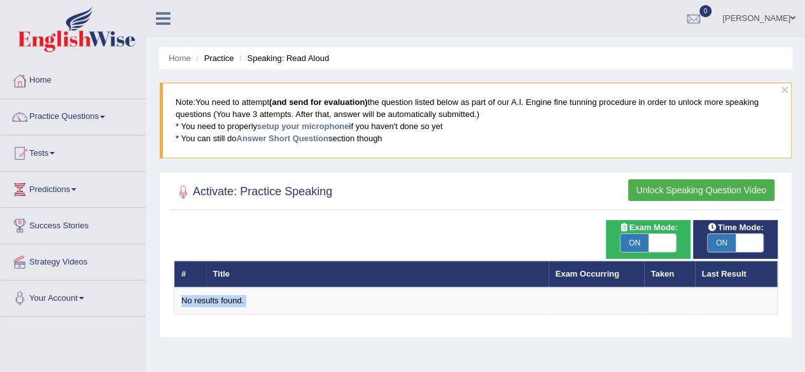
click at [686, 184] on button "Unlock Speaking Question Video" at bounding box center [701, 190] width 146 height 22
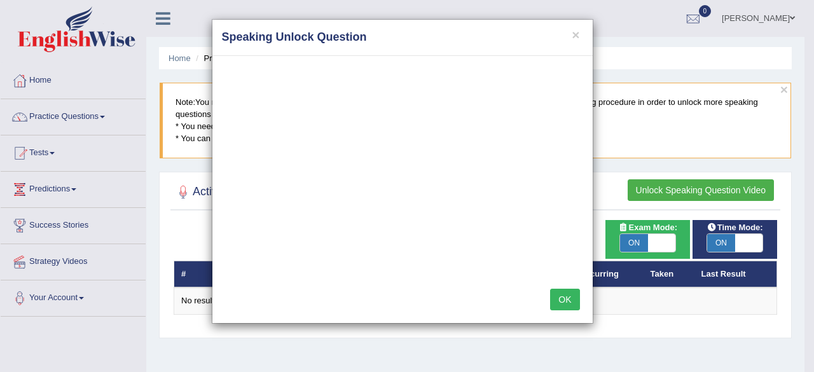
click at [36, 78] on div "× Speaking Unlock Question OK" at bounding box center [407, 186] width 814 height 372
click at [579, 35] on button "×" at bounding box center [576, 34] width 8 height 13
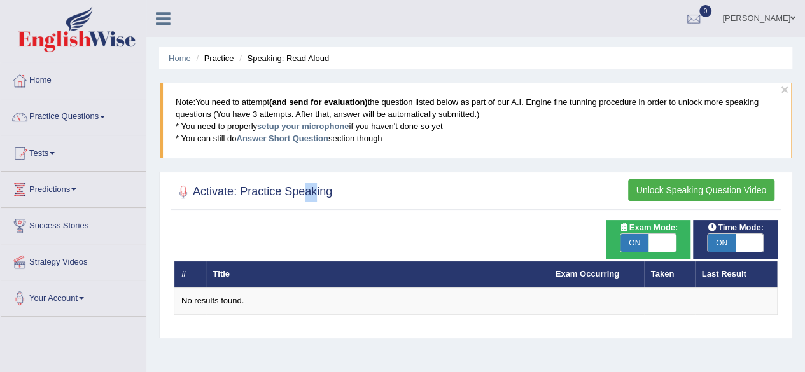
drag, startPoint x: 298, startPoint y: 199, endPoint x: 311, endPoint y: 192, distance: 14.5
click at [311, 192] on h2 "Activate: Practice Speaking" at bounding box center [253, 192] width 158 height 19
click at [55, 86] on link "Home" at bounding box center [73, 79] width 145 height 32
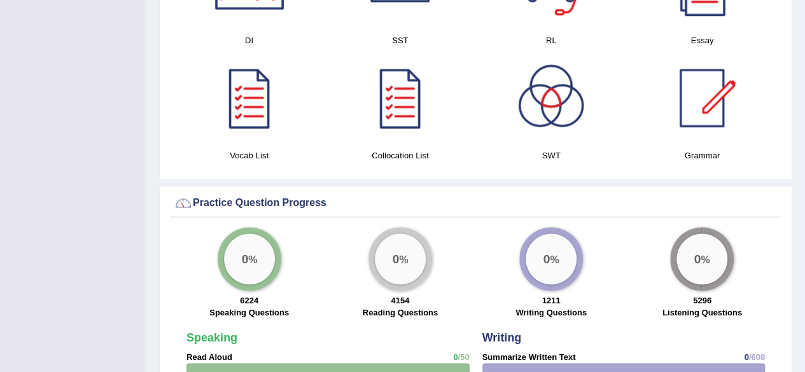
scroll to position [824, 0]
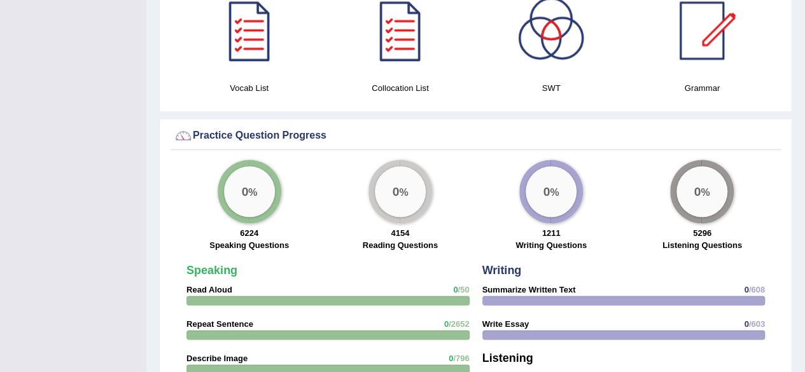
click at [207, 285] on strong "Read Aloud" at bounding box center [209, 290] width 46 height 10
click at [241, 239] on label "Speaking Questions" at bounding box center [248, 245] width 79 height 12
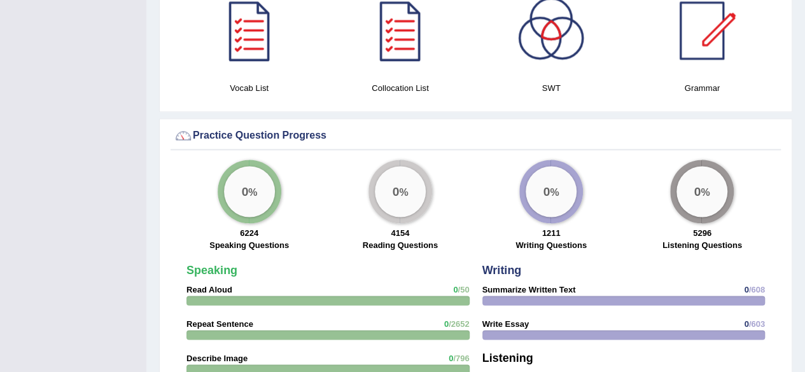
click at [241, 239] on label "Speaking Questions" at bounding box center [248, 245] width 79 height 12
click at [413, 239] on label "Reading Questions" at bounding box center [400, 245] width 75 height 12
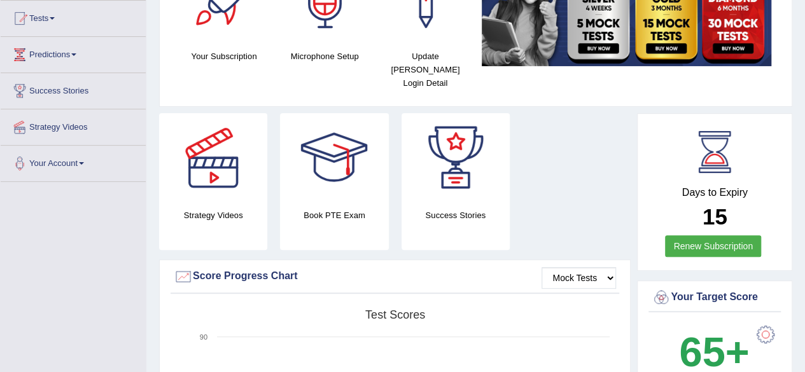
scroll to position [0, 0]
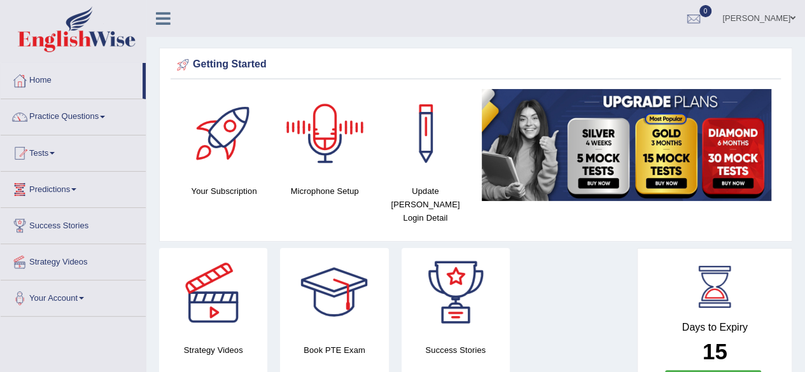
click at [318, 135] on div at bounding box center [324, 133] width 89 height 89
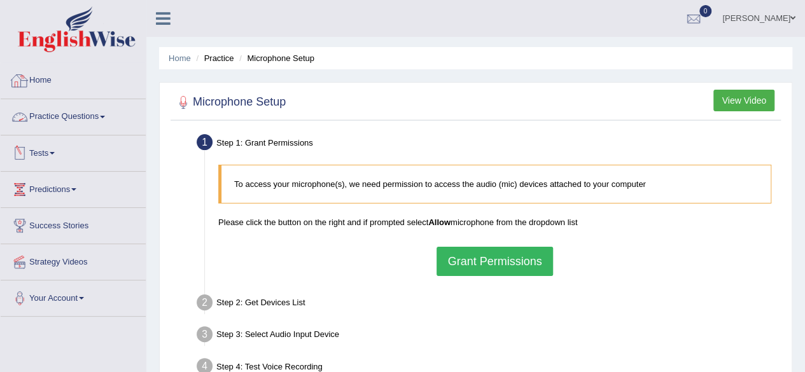
click at [53, 74] on link "Home" at bounding box center [73, 79] width 145 height 32
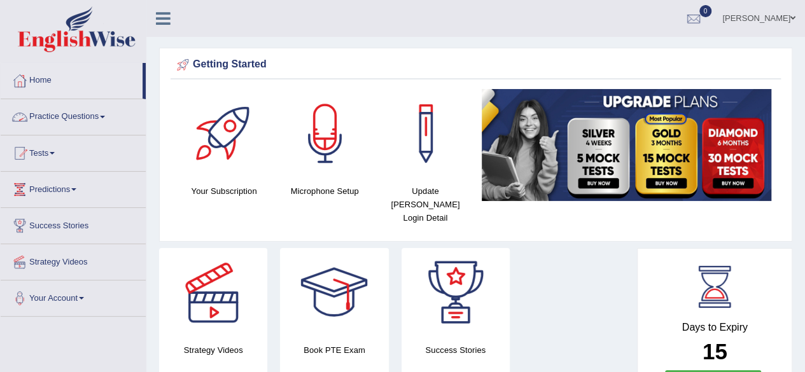
click at [114, 118] on link "Practice Questions" at bounding box center [73, 115] width 145 height 32
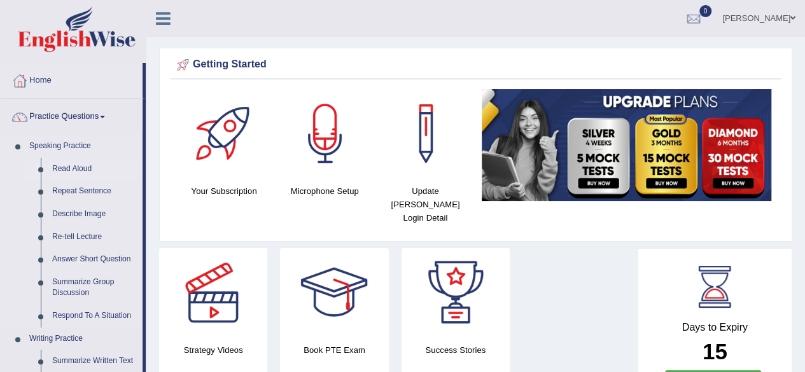
click at [84, 165] on link "Read Aloud" at bounding box center [94, 169] width 96 height 23
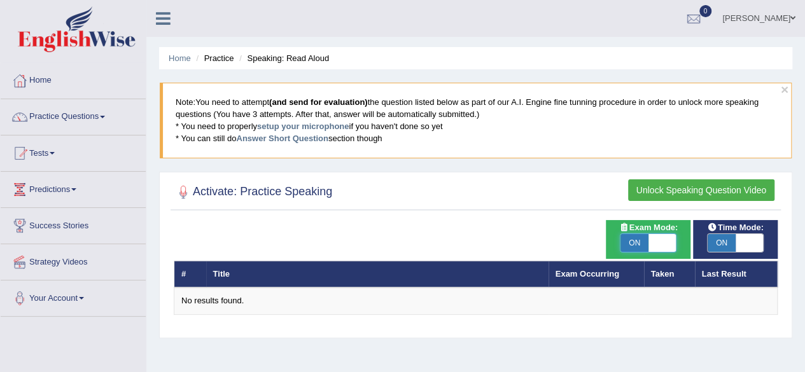
click at [664, 247] on span at bounding box center [662, 243] width 28 height 18
checkbox input "false"
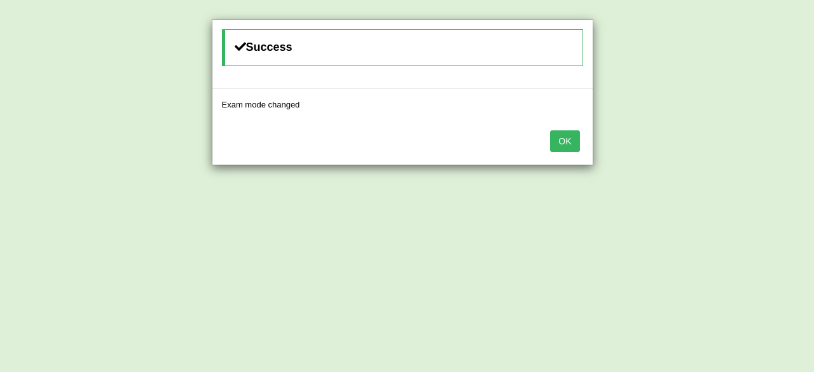
click at [570, 137] on button "OK" at bounding box center [564, 141] width 29 height 22
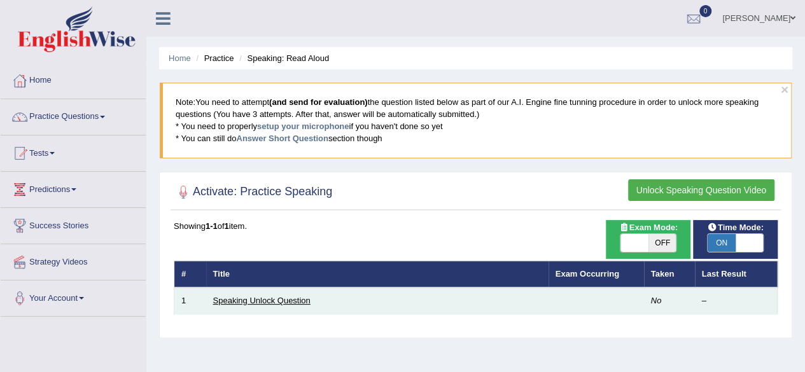
click at [275, 299] on link "Speaking Unlock Question" at bounding box center [261, 301] width 97 height 10
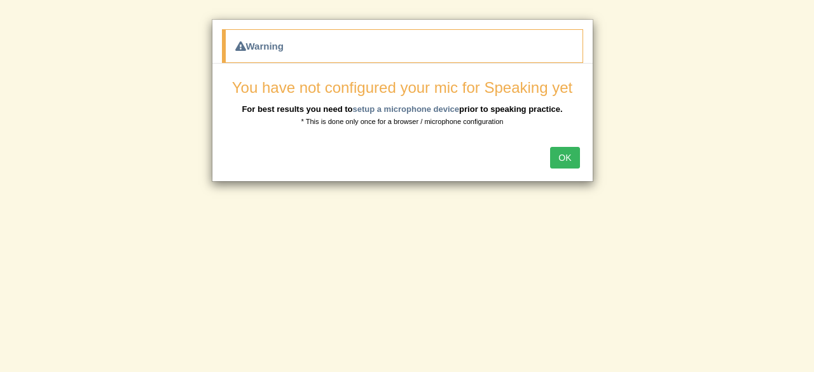
drag, startPoint x: 569, startPoint y: 170, endPoint x: 571, endPoint y: 149, distance: 21.7
click at [571, 149] on div "OK" at bounding box center [402, 159] width 380 height 45
click at [571, 149] on button "OK" at bounding box center [564, 158] width 29 height 22
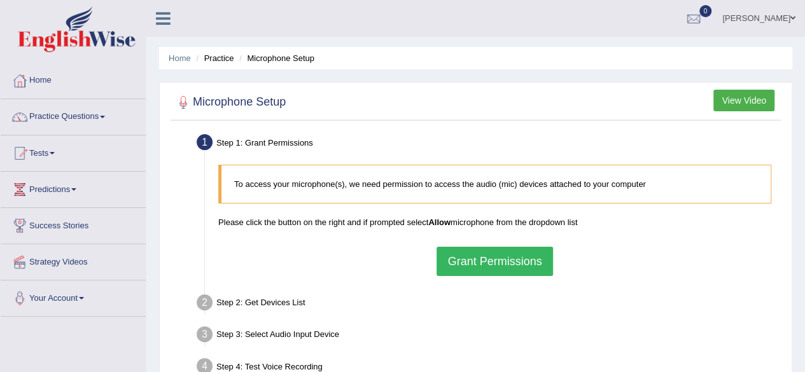
click at [478, 265] on button "Grant Permissions" at bounding box center [494, 261] width 116 height 29
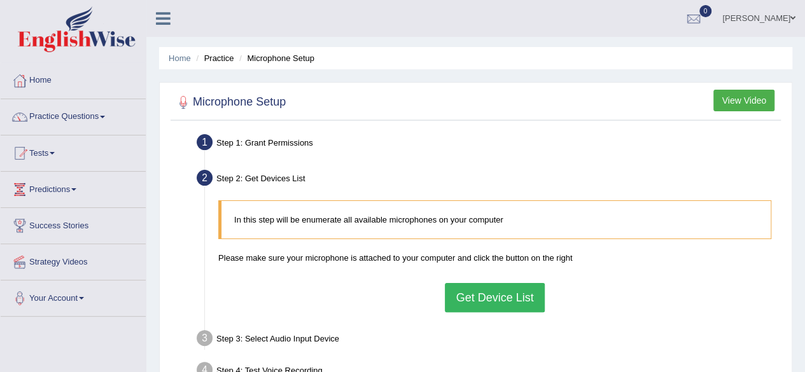
click at [464, 293] on button "Get Device List" at bounding box center [494, 297] width 99 height 29
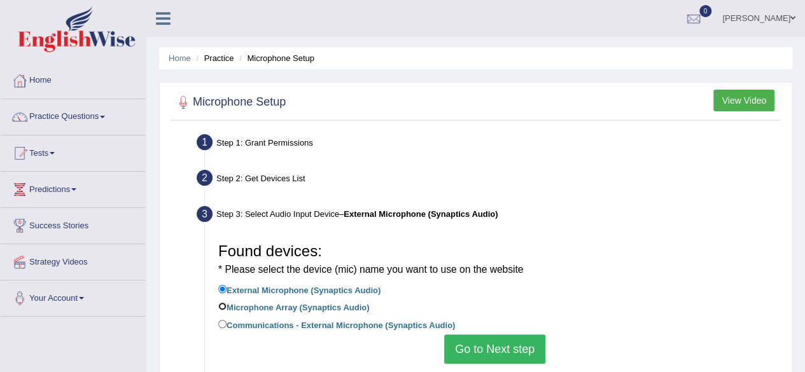
click at [224, 307] on input "Microphone Array (Synaptics Audio)" at bounding box center [222, 306] width 8 height 8
radio input "true"
click at [475, 357] on button "Go to Next step" at bounding box center [494, 349] width 101 height 29
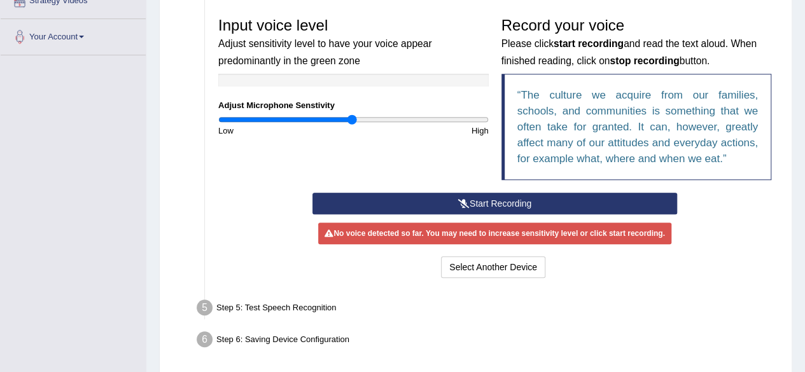
scroll to position [262, 0]
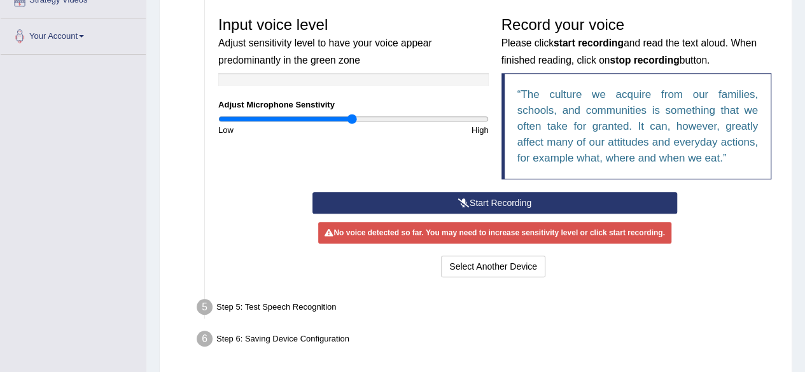
click at [509, 194] on button "Start Recording" at bounding box center [494, 203] width 364 height 22
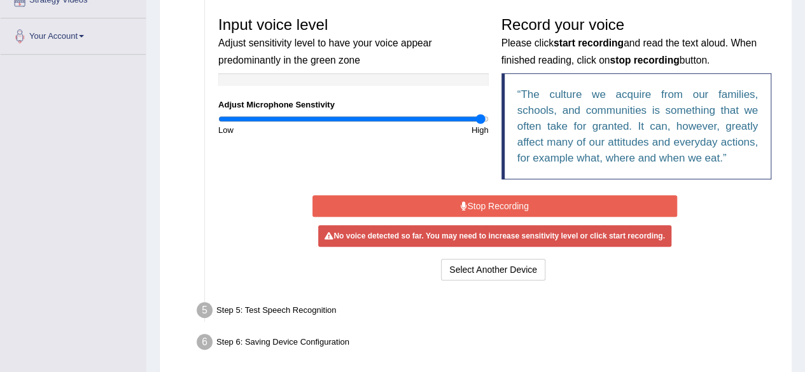
type input "1.98"
click at [480, 118] on input "range" at bounding box center [353, 119] width 270 height 10
drag, startPoint x: 474, startPoint y: 233, endPoint x: 508, endPoint y: 204, distance: 44.2
click at [508, 204] on div "Start Recording Stop Recording Note: Please listen to the recording till the en…" at bounding box center [494, 238] width 377 height 92
click at [508, 204] on button "Stop Recording" at bounding box center [494, 206] width 364 height 22
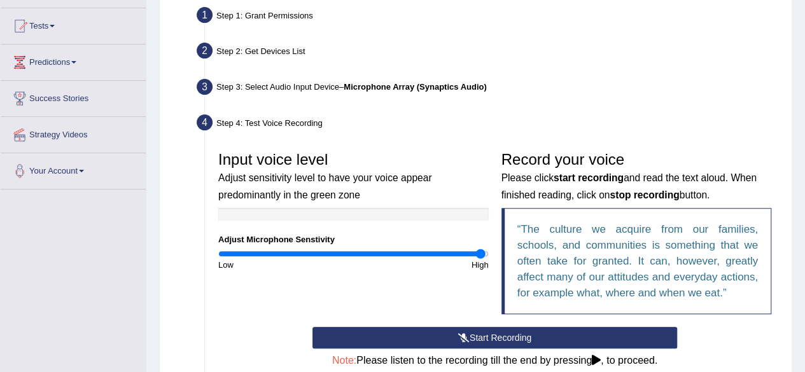
scroll to position [128, 0]
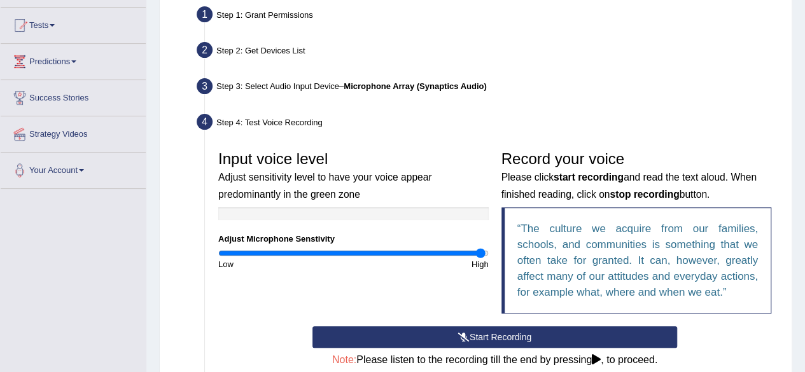
click at [429, 88] on b "Microphone Array (Synaptics Audio)" at bounding box center [414, 86] width 142 height 10
drag, startPoint x: 429, startPoint y: 88, endPoint x: 240, endPoint y: 106, distance: 189.0
click at [240, 106] on ul "Step 1: Grant Permissions To access your microphone(s), we need permission to a…" at bounding box center [476, 277] width 604 height 548
click at [225, 101] on div "Step 3: Select Audio Input Device – Microphone Array (Synaptics Audio)" at bounding box center [488, 88] width 595 height 28
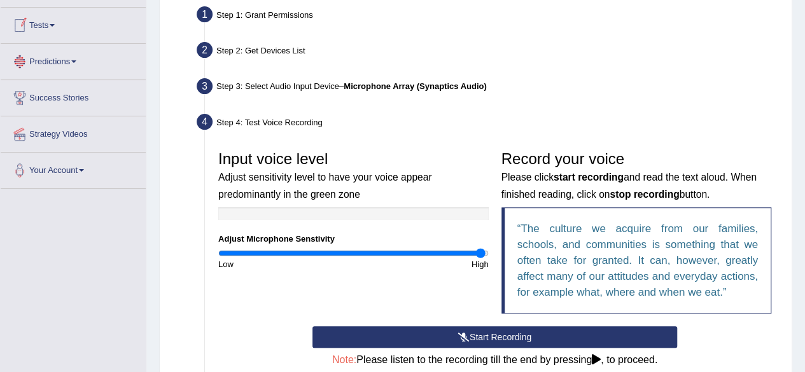
click at [440, 294] on div "Input voice level Adjust sensitivity level to have your voice appear predominan…" at bounding box center [494, 235] width 565 height 182
click at [52, 102] on link "Success Stories" at bounding box center [73, 96] width 145 height 32
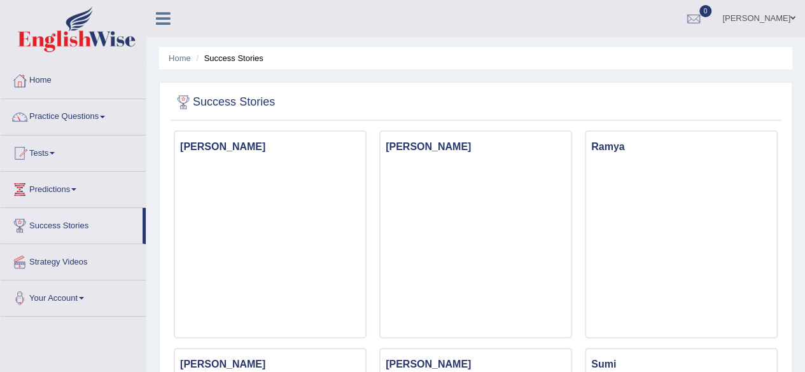
click at [106, 119] on link "Practice Questions" at bounding box center [73, 115] width 145 height 32
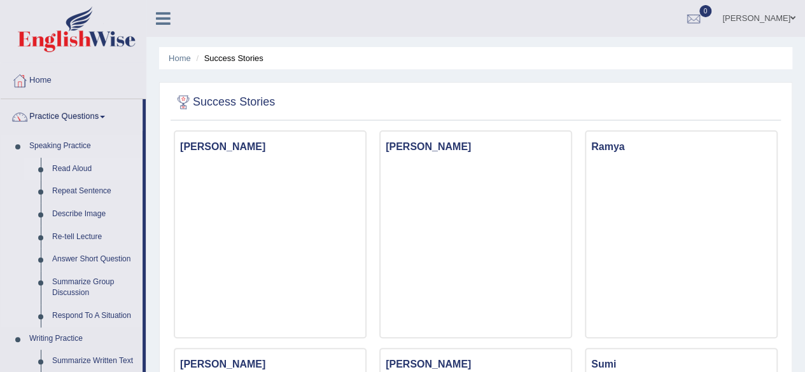
click at [69, 169] on link "Read Aloud" at bounding box center [94, 169] width 96 height 23
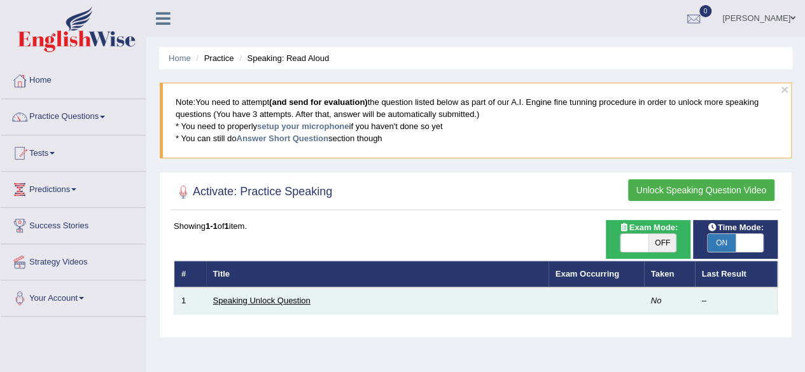
click at [265, 302] on link "Speaking Unlock Question" at bounding box center [261, 301] width 97 height 10
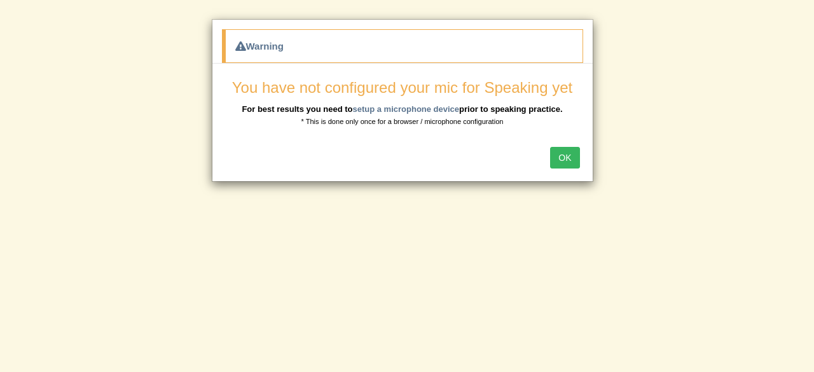
click at [563, 154] on button "OK" at bounding box center [564, 158] width 29 height 22
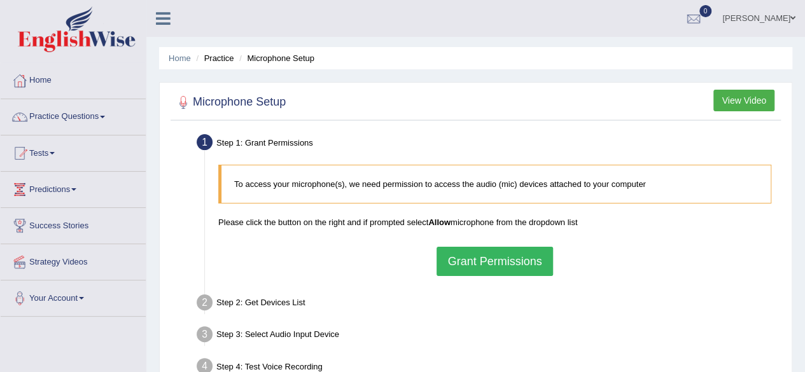
click at [500, 266] on button "Grant Permissions" at bounding box center [494, 261] width 116 height 29
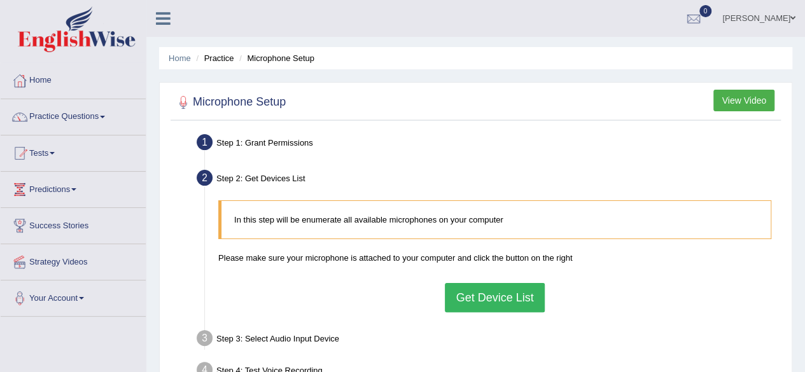
click at [468, 310] on button "Get Device List" at bounding box center [494, 297] width 99 height 29
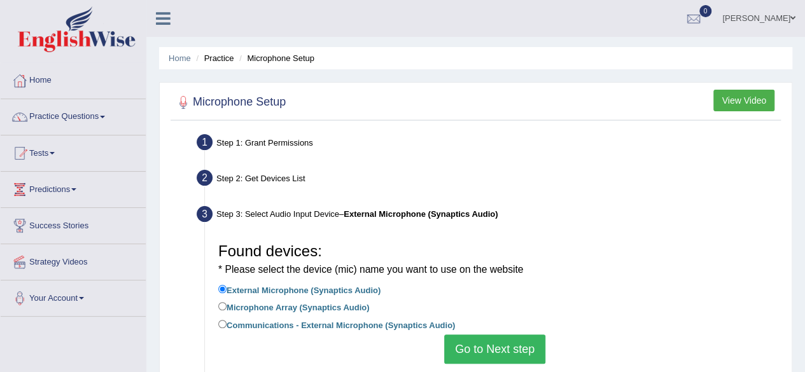
click at [467, 348] on button "Go to Next step" at bounding box center [494, 349] width 101 height 29
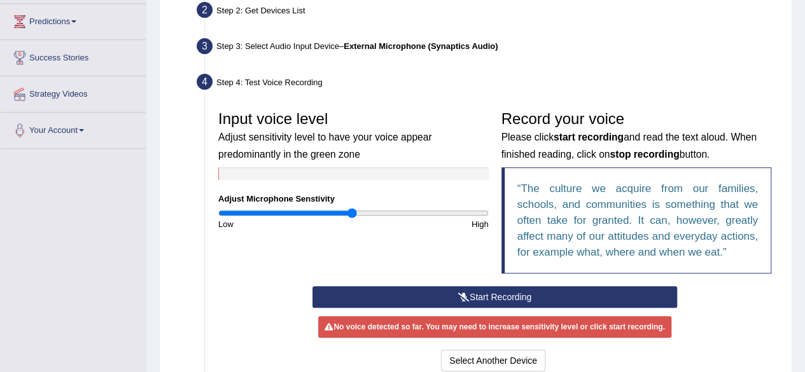
scroll to position [196, 0]
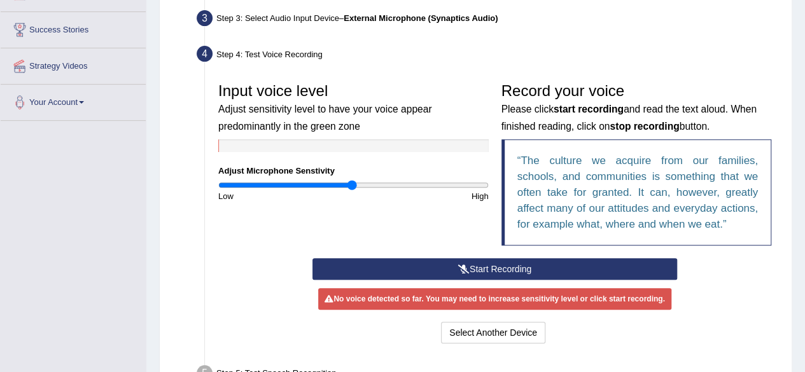
click at [429, 261] on button "Start Recording" at bounding box center [494, 269] width 364 height 22
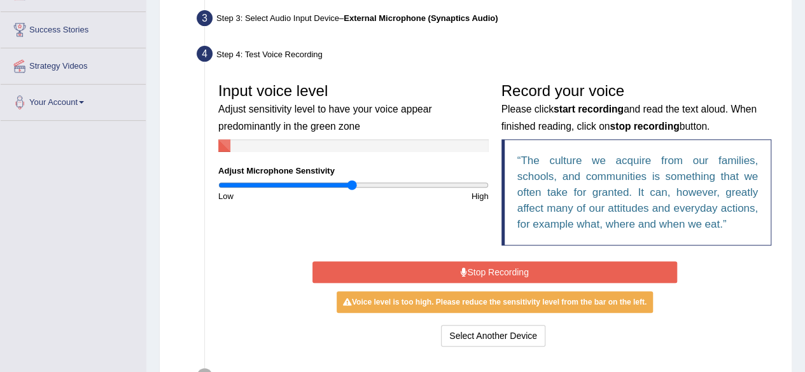
click at [623, 275] on button "Stop Recording" at bounding box center [494, 272] width 364 height 22
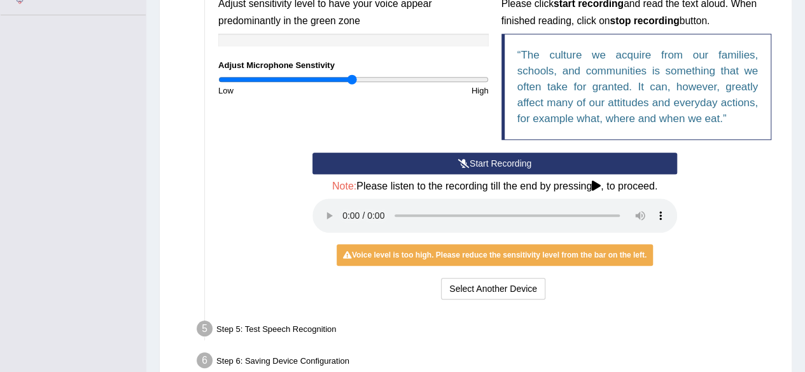
scroll to position [305, 0]
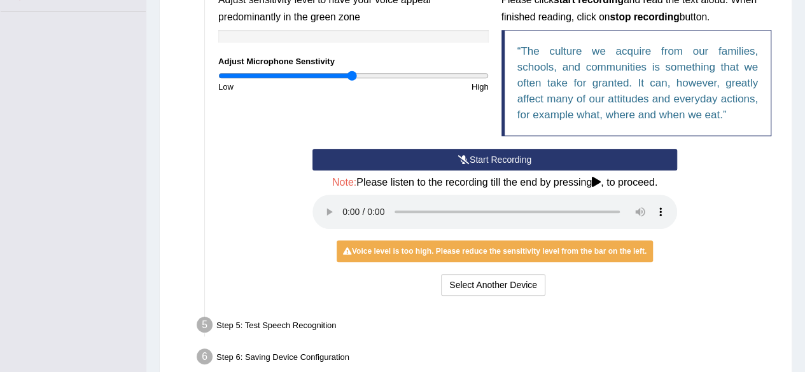
click at [597, 181] on icon at bounding box center [595, 182] width 9 height 10
click at [618, 321] on div "Step 5: Test Speech Recognition" at bounding box center [488, 327] width 595 height 28
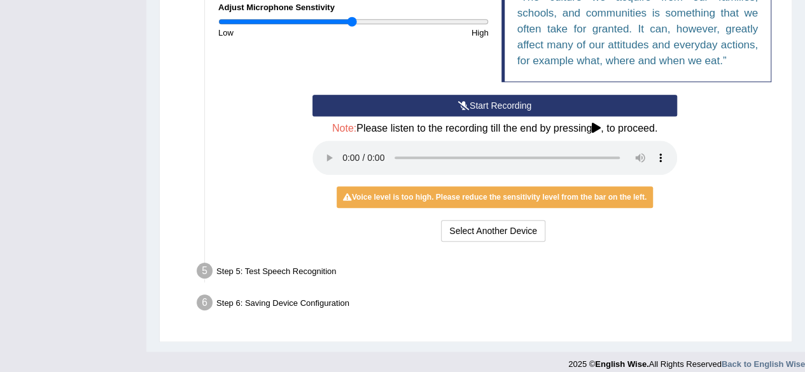
scroll to position [369, 0]
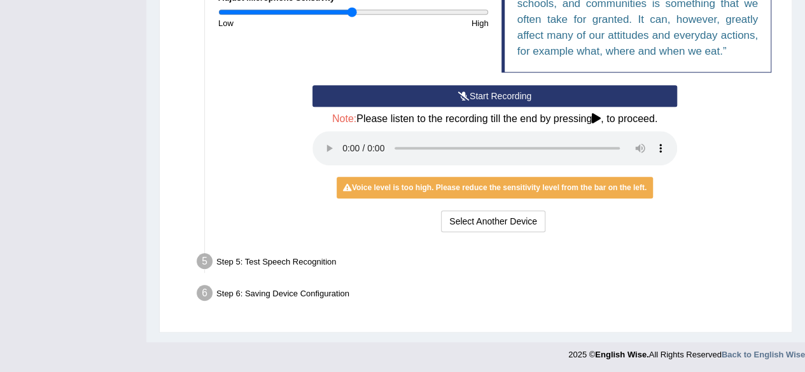
click at [303, 304] on div "Step 6: Saving Device Configuration" at bounding box center [488, 295] width 595 height 28
click at [272, 291] on div "Step 6: Saving Device Configuration" at bounding box center [488, 295] width 595 height 28
click at [273, 252] on div "Step 5: Test Speech Recognition" at bounding box center [488, 263] width 595 height 28
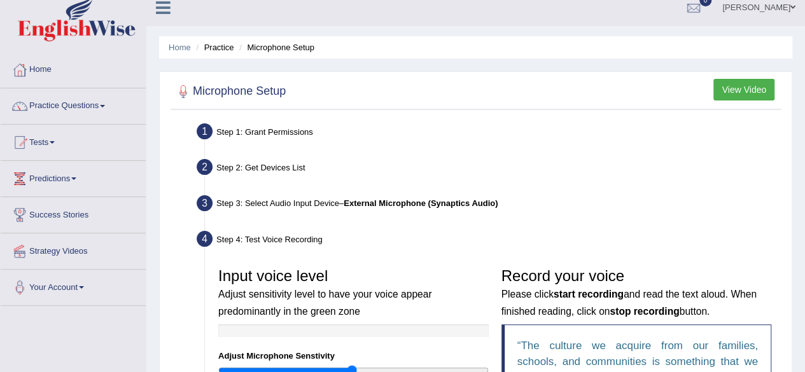
scroll to position [0, 0]
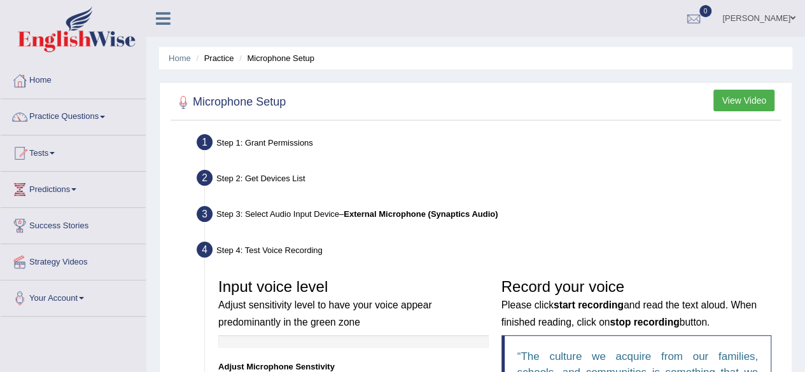
click at [745, 99] on button "View Video" at bounding box center [743, 101] width 61 height 22
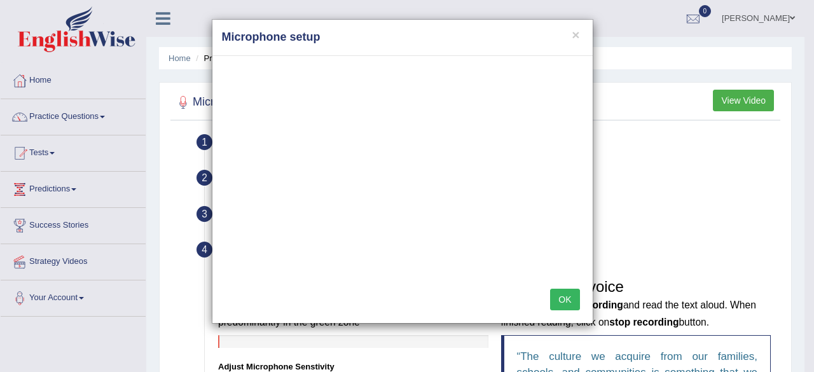
click at [561, 303] on button "OK" at bounding box center [564, 300] width 29 height 22
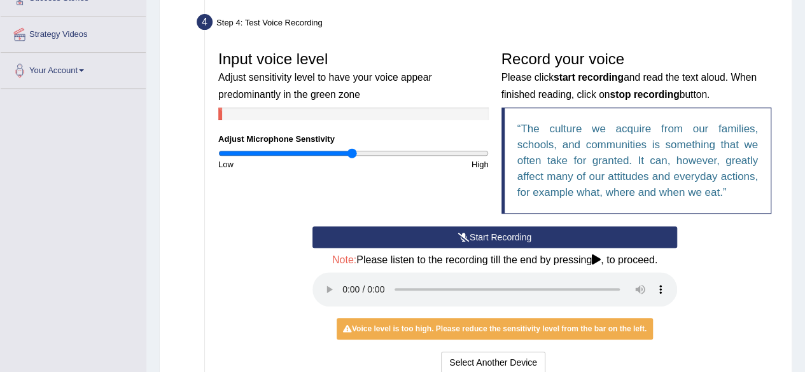
scroll to position [228, 0]
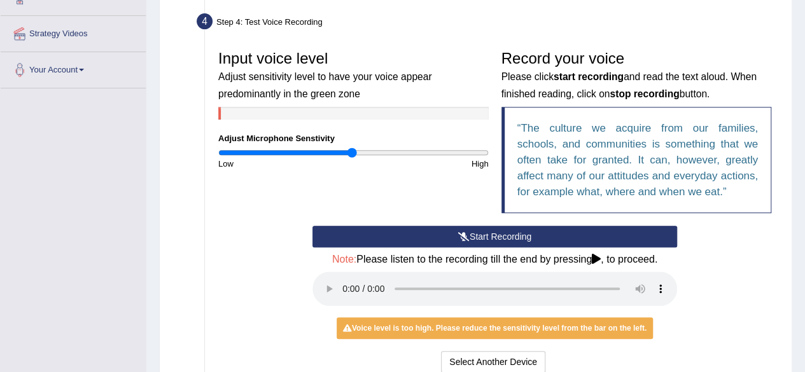
click at [500, 234] on button "Start Recording" at bounding box center [494, 237] width 364 height 22
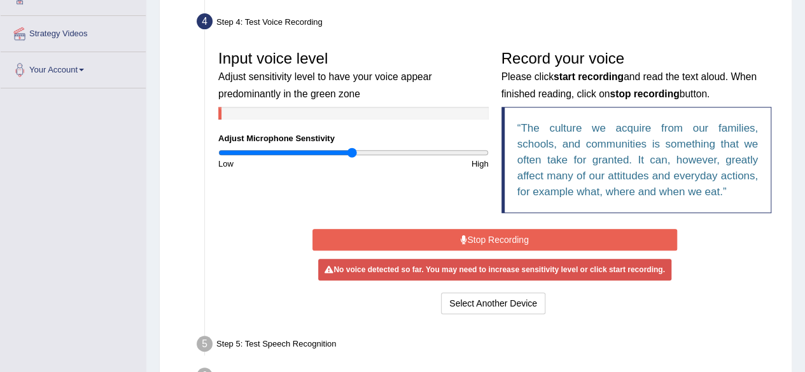
click at [509, 238] on button "Stop Recording" at bounding box center [494, 240] width 364 height 22
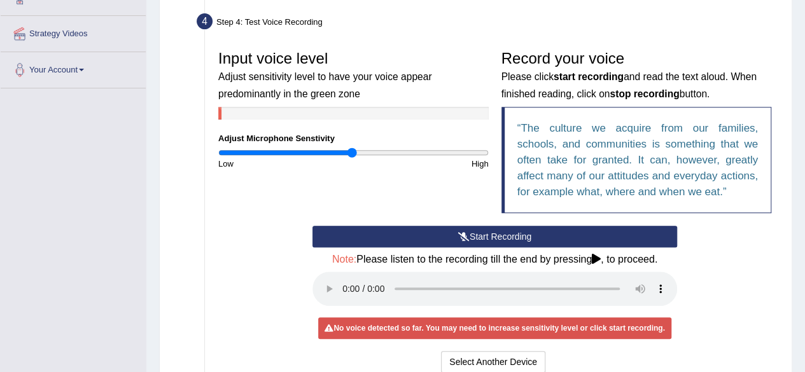
click at [466, 235] on icon at bounding box center [463, 236] width 11 height 9
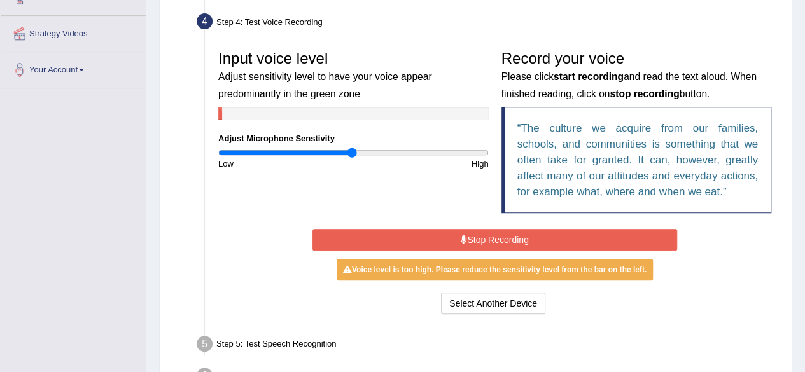
click at [589, 240] on button "Stop Recording" at bounding box center [494, 240] width 364 height 22
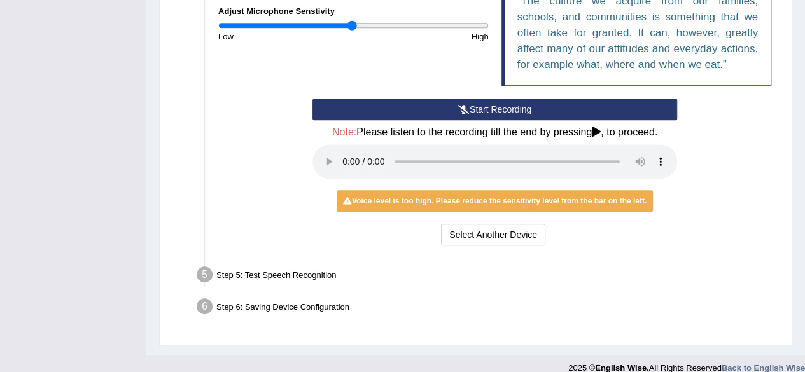
scroll to position [360, 0]
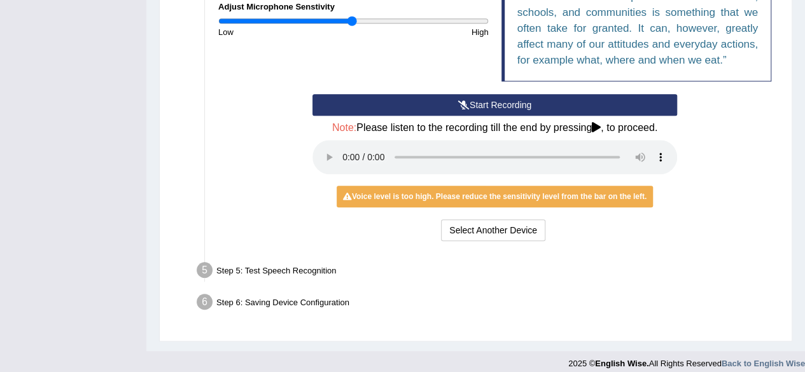
click at [383, 103] on button "Start Recording" at bounding box center [494, 105] width 364 height 22
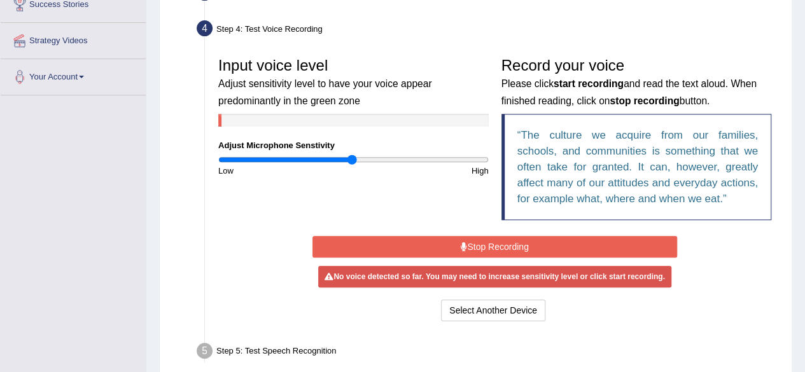
scroll to position [221, 0]
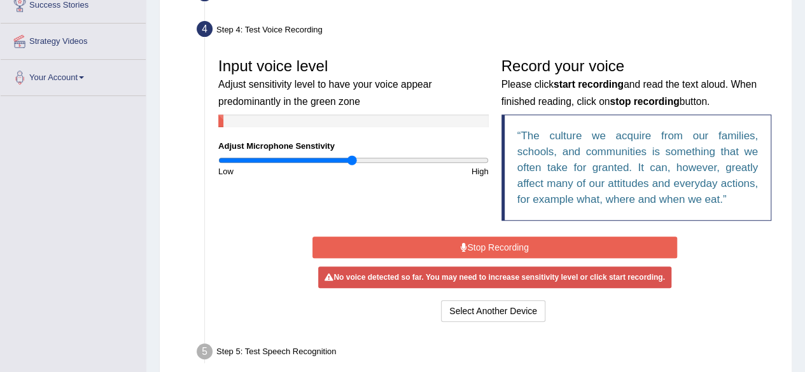
click at [478, 245] on button "Stop Recording" at bounding box center [494, 248] width 364 height 22
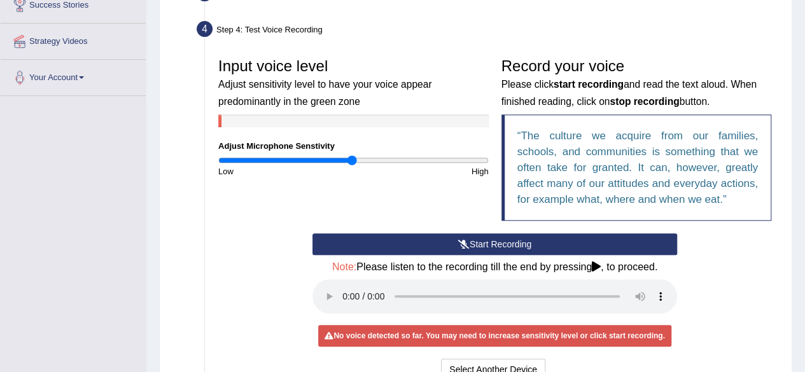
click at [485, 240] on button "Start Recording" at bounding box center [494, 244] width 364 height 22
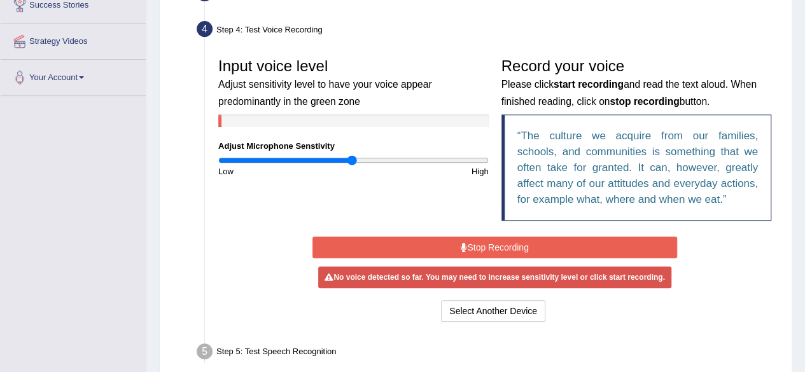
click at [460, 245] on icon at bounding box center [463, 247] width 6 height 9
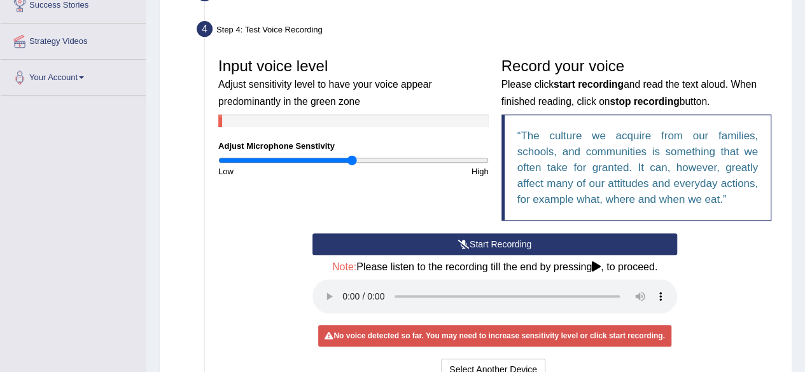
click at [464, 244] on icon at bounding box center [463, 244] width 11 height 9
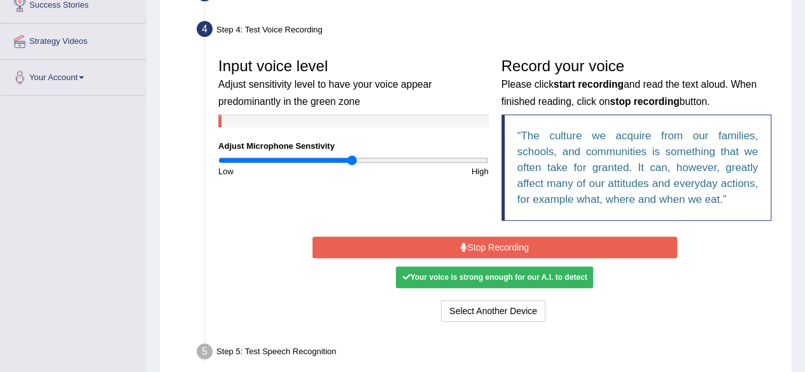
click at [589, 237] on button "Stop Recording" at bounding box center [494, 248] width 364 height 22
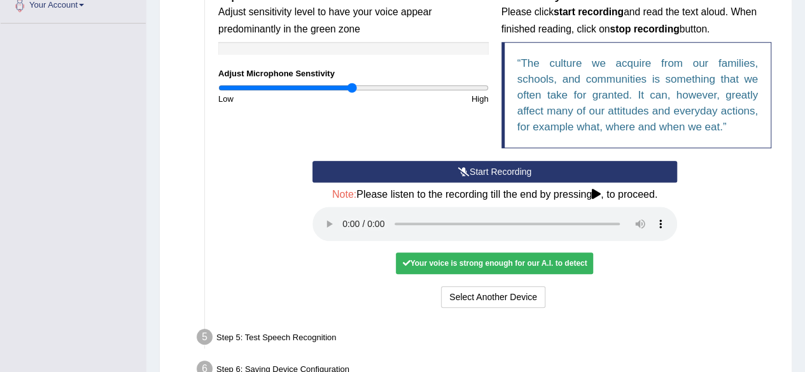
scroll to position [294, 0]
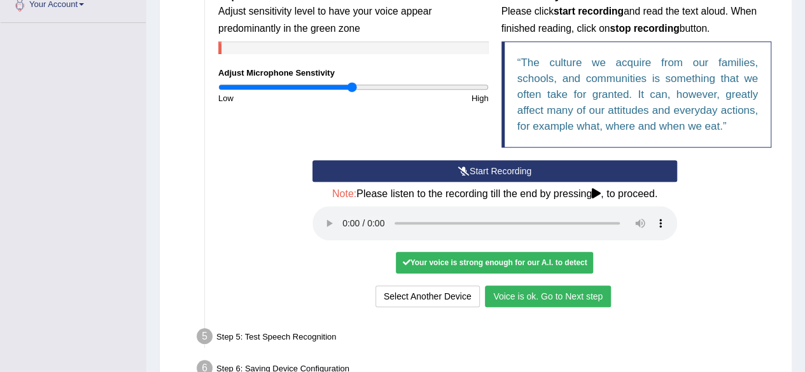
click at [576, 297] on button "Voice is ok. Go to Next step" at bounding box center [548, 297] width 126 height 22
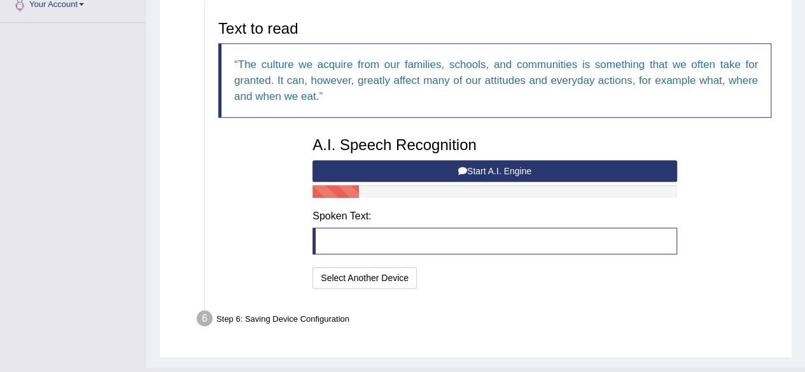
click at [244, 128] on div "Text to read The culture we acquire from our families, schools, and communities…" at bounding box center [494, 72] width 565 height 116
click at [494, 172] on button "Start A.I. Engine" at bounding box center [494, 171] width 364 height 22
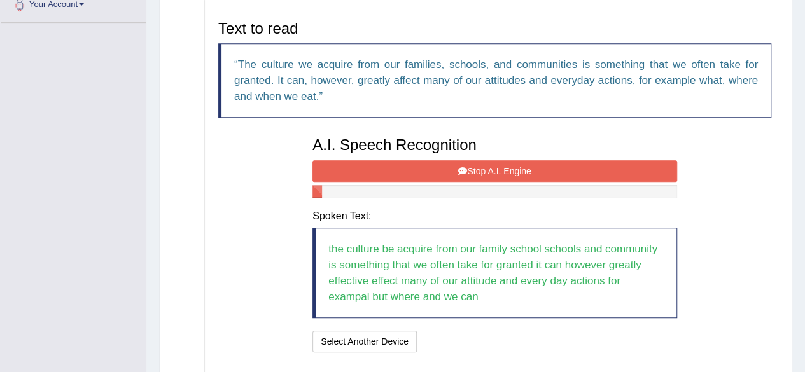
click at [458, 169] on icon at bounding box center [462, 171] width 9 height 9
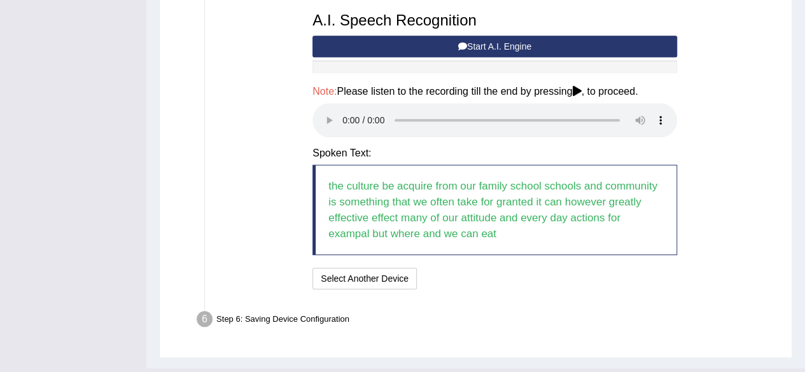
scroll to position [419, 0]
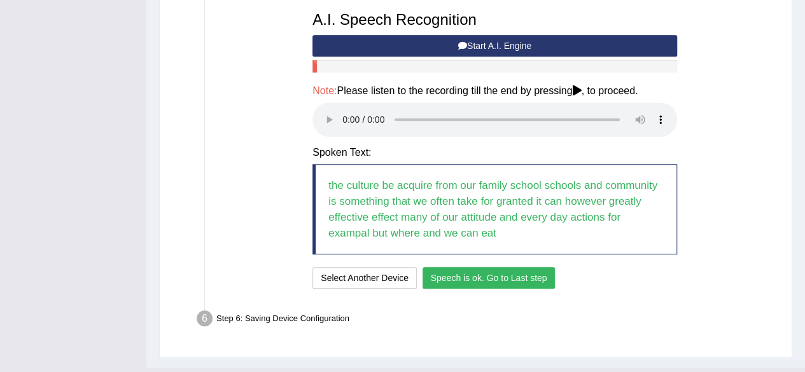
click at [461, 279] on button "Speech is ok. Go to Last step" at bounding box center [488, 278] width 133 height 22
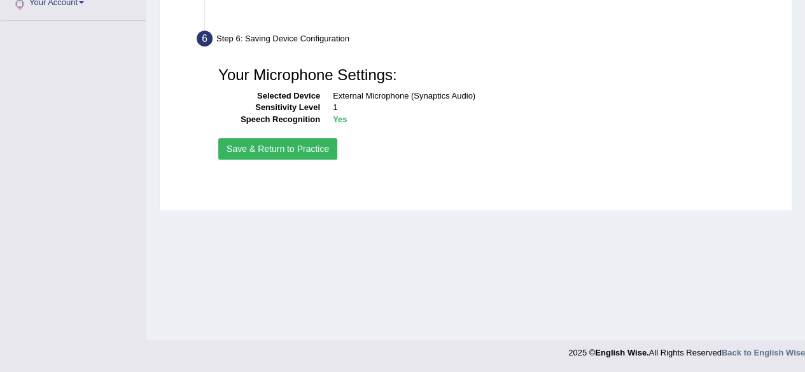
scroll to position [295, 0]
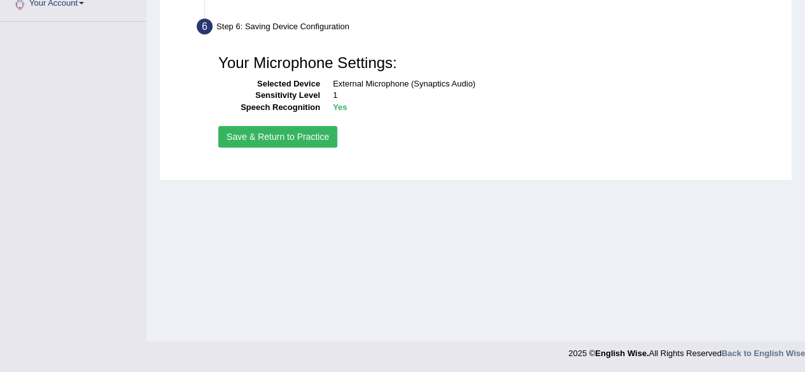
click at [301, 133] on button "Save & Return to Practice" at bounding box center [277, 137] width 119 height 22
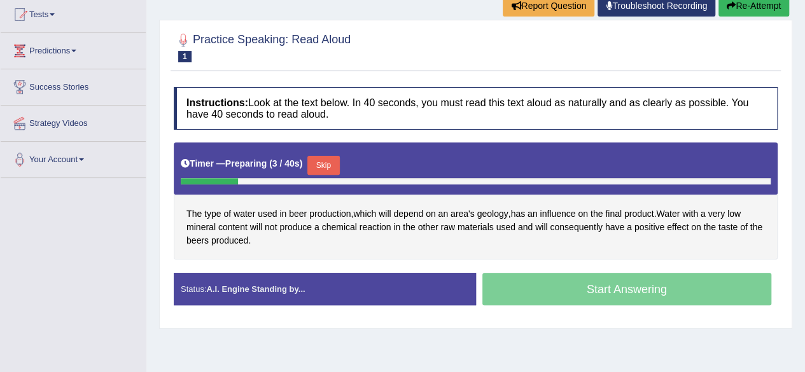
scroll to position [146, 0]
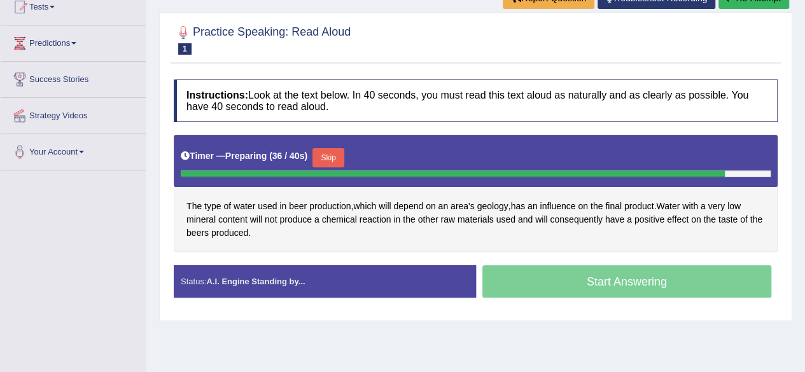
click at [332, 155] on button "Skip" at bounding box center [328, 157] width 32 height 19
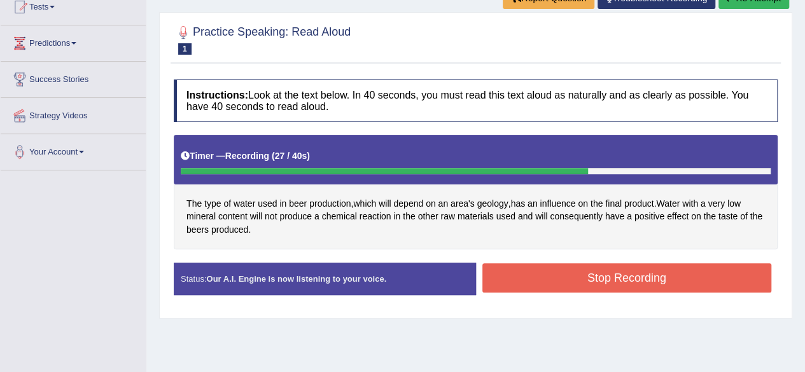
click at [607, 280] on button "Stop Recording" at bounding box center [626, 277] width 289 height 29
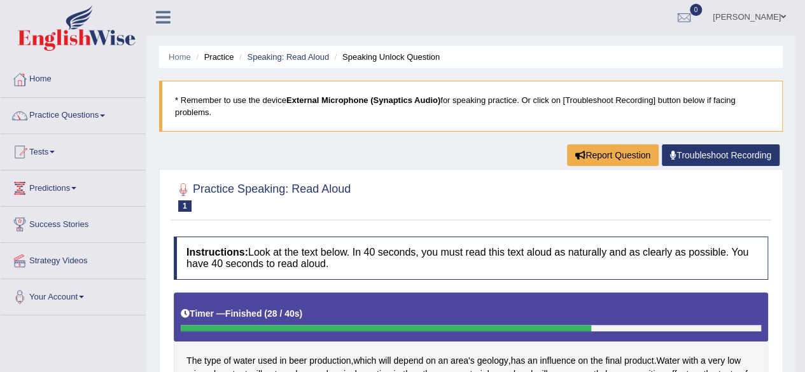
scroll to position [0, 0]
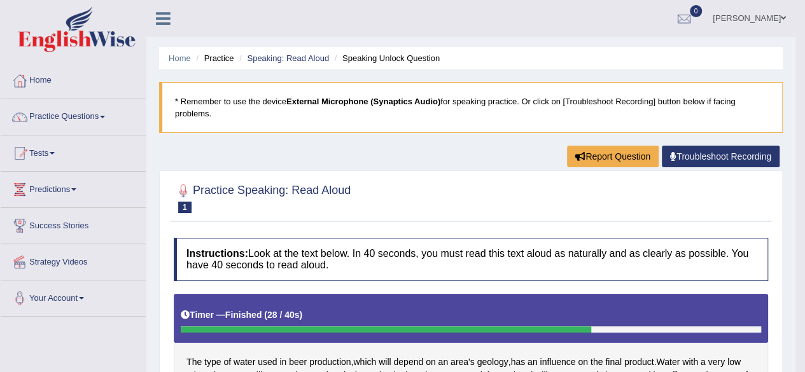
click at [105, 116] on span at bounding box center [102, 117] width 5 height 3
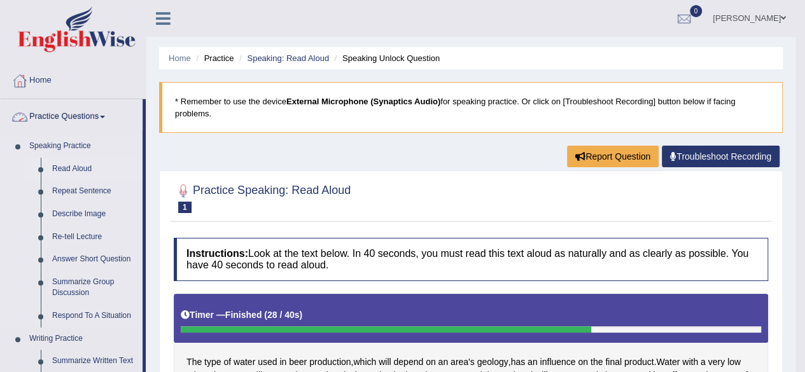
click at [80, 168] on link "Read Aloud" at bounding box center [94, 169] width 96 height 23
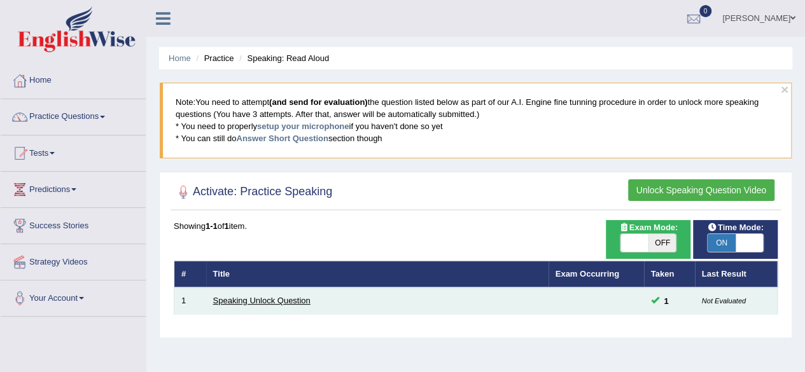
click at [279, 300] on link "Speaking Unlock Question" at bounding box center [261, 301] width 97 height 10
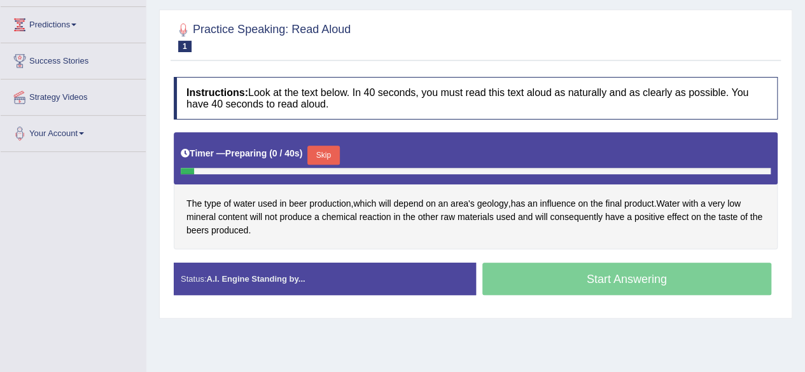
scroll to position [171, 0]
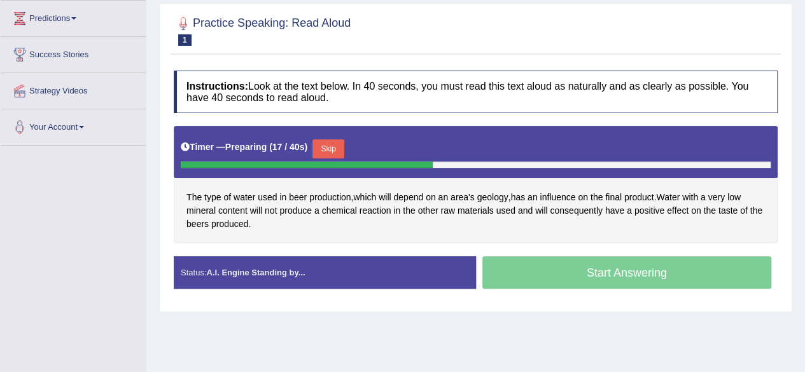
click at [337, 146] on button "Skip" at bounding box center [328, 148] width 32 height 19
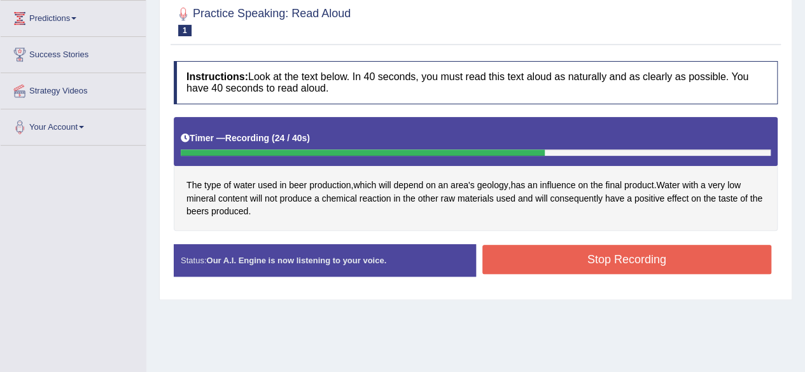
click at [619, 258] on button "Stop Recording" at bounding box center [626, 259] width 289 height 29
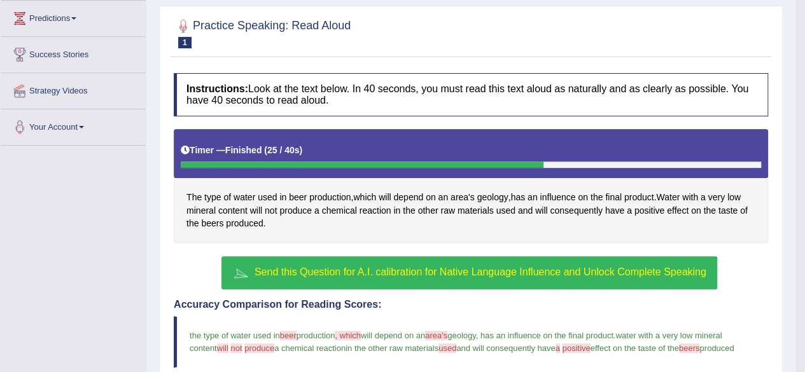
click at [492, 345] on span "and will consequently have" at bounding box center [505, 348] width 99 height 10
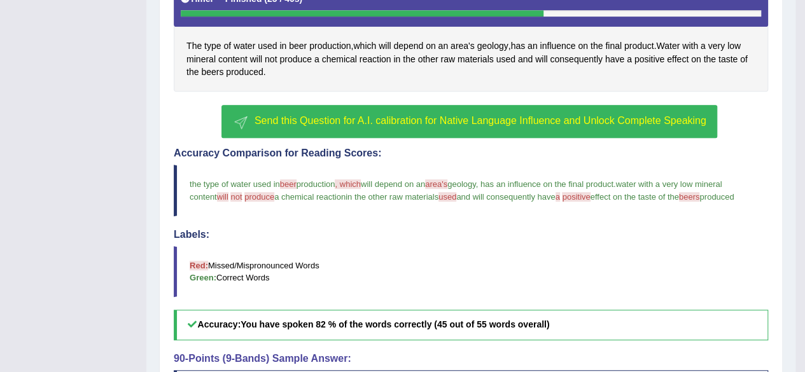
scroll to position [0, 0]
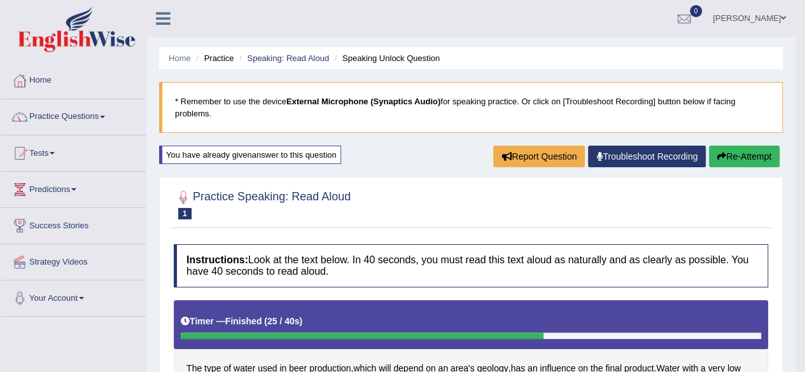
click at [55, 153] on span at bounding box center [52, 153] width 5 height 3
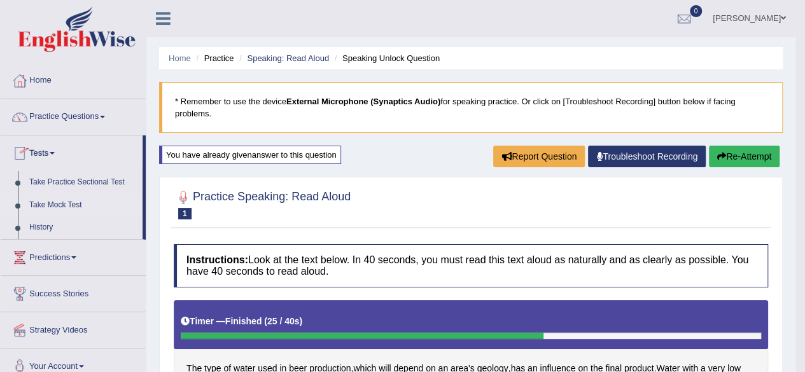
click at [70, 206] on link "Take Mock Test" at bounding box center [83, 205] width 119 height 23
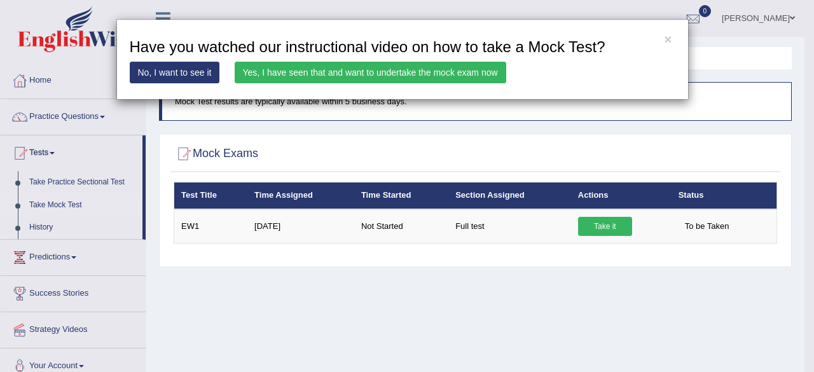
click at [464, 69] on link "Yes, I have seen that and want to undertake the mock exam now" at bounding box center [371, 73] width 272 height 22
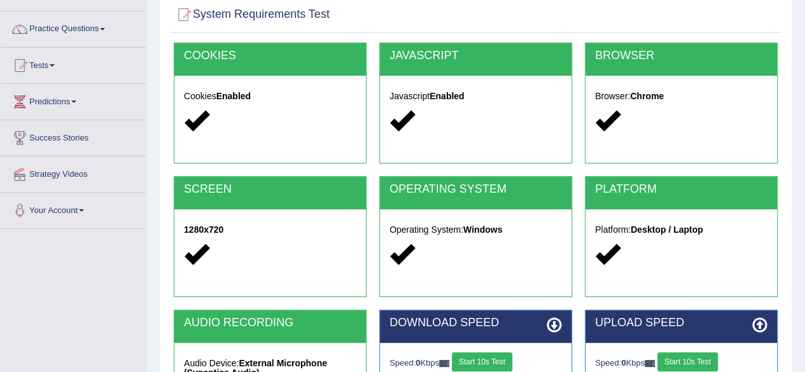
scroll to position [295, 0]
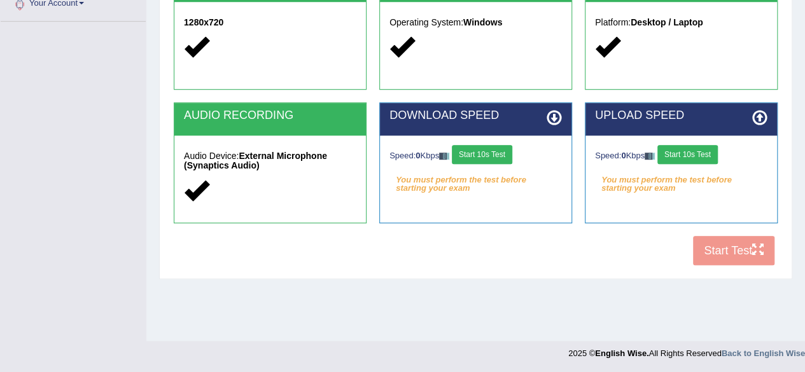
click at [492, 155] on button "Start 10s Test" at bounding box center [482, 154] width 60 height 19
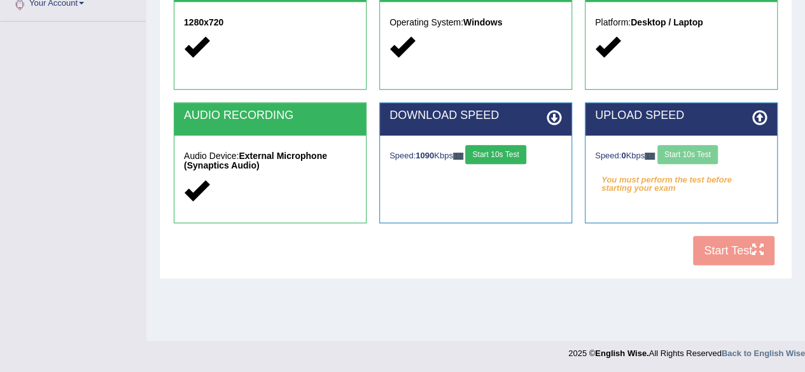
click at [698, 153] on div "Speed: 0 Kbps Start 10s Test" at bounding box center [681, 156] width 172 height 22
click at [693, 151] on button "Start 10s Test" at bounding box center [687, 154] width 60 height 19
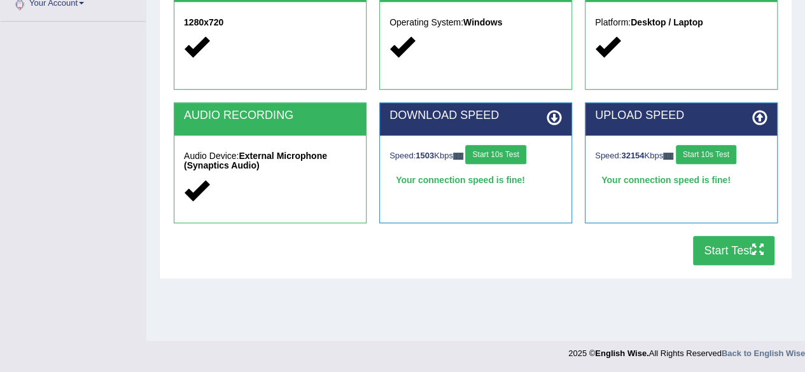
click at [724, 250] on button "Start Test" at bounding box center [733, 250] width 81 height 29
click at [734, 253] on button "Start Test" at bounding box center [733, 250] width 81 height 29
click at [733, 253] on button "Start Test" at bounding box center [733, 250] width 81 height 29
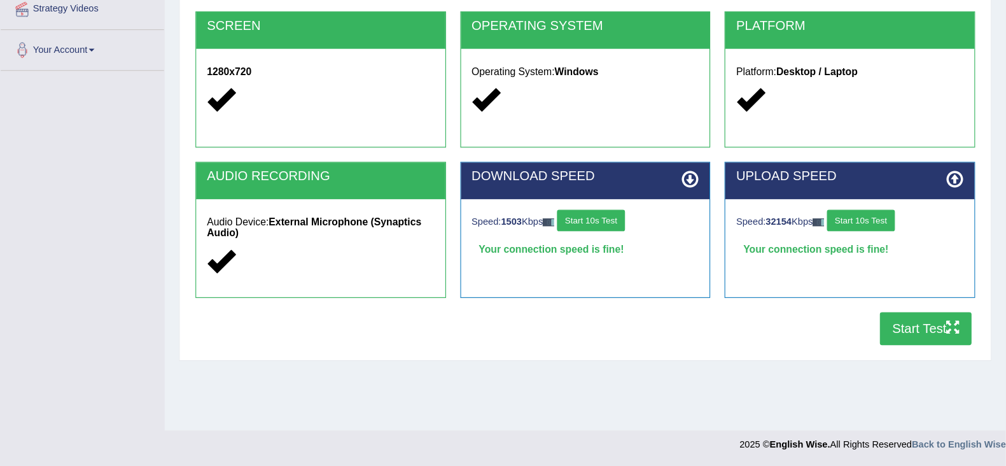
scroll to position [202, 0]
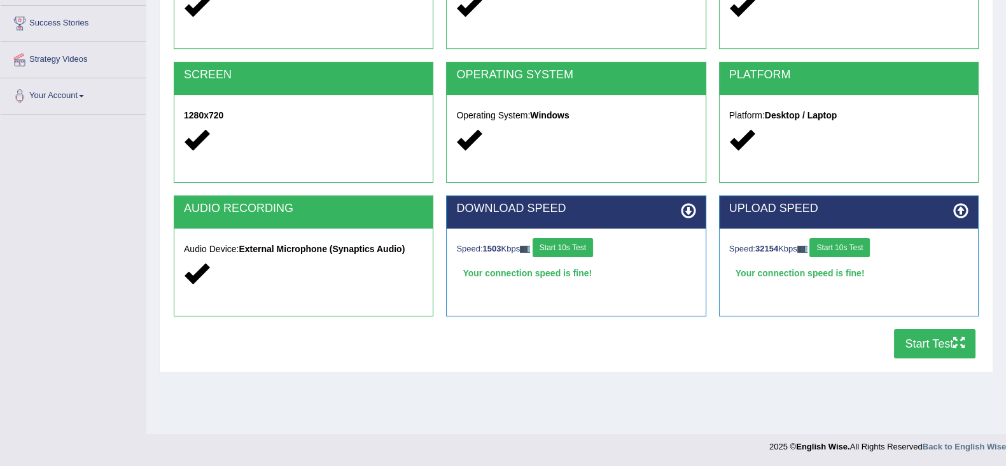
click at [813, 342] on button "Start Test" at bounding box center [934, 343] width 81 height 29
click at [813, 348] on button "Start Test" at bounding box center [934, 343] width 81 height 29
